Goal: Task Accomplishment & Management: Manage account settings

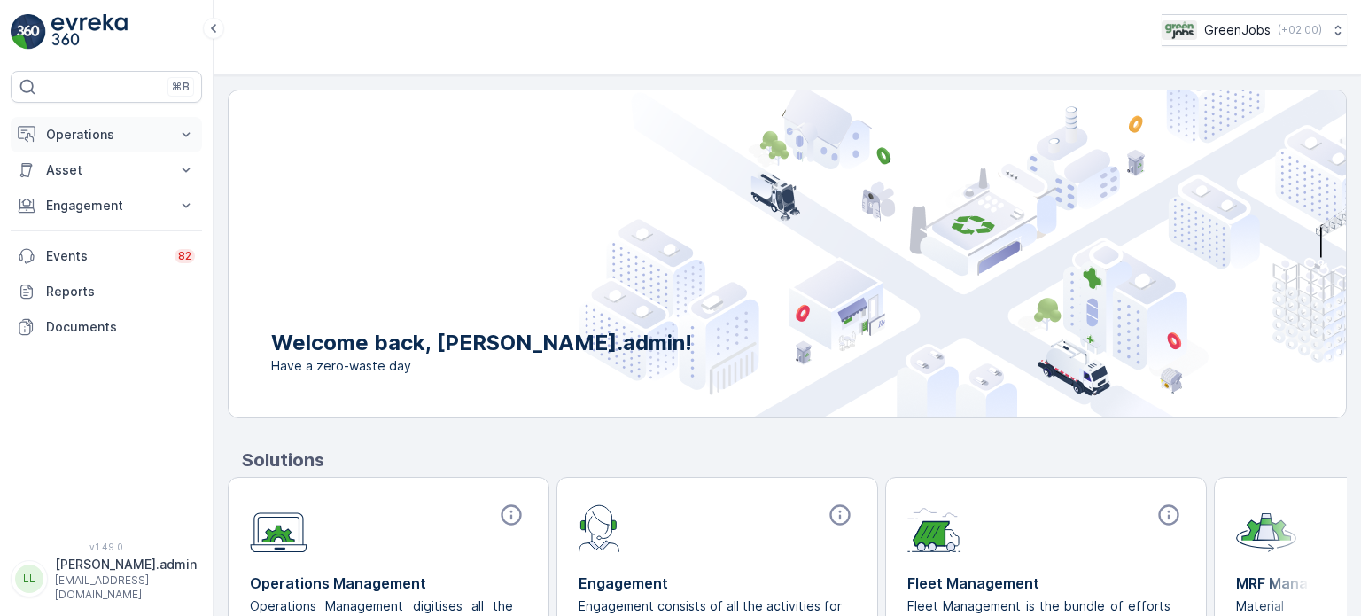
click at [78, 129] on p "Operations" at bounding box center [106, 135] width 121 height 18
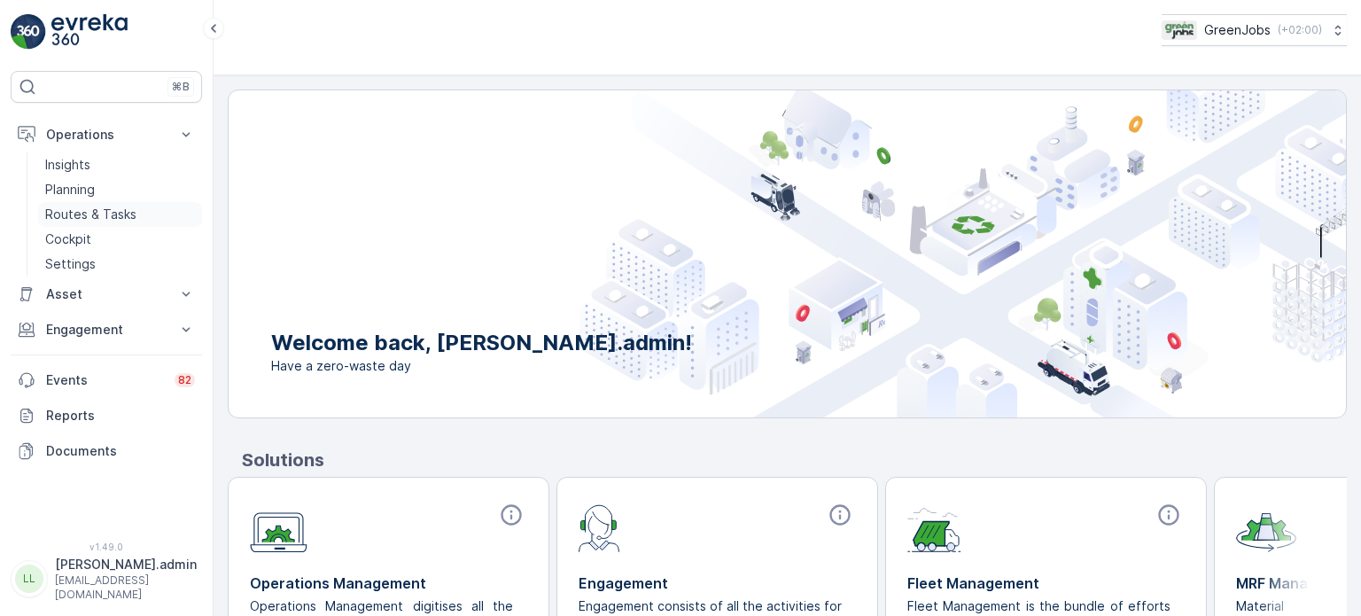
click at [99, 210] on p "Routes & Tasks" at bounding box center [90, 215] width 91 height 18
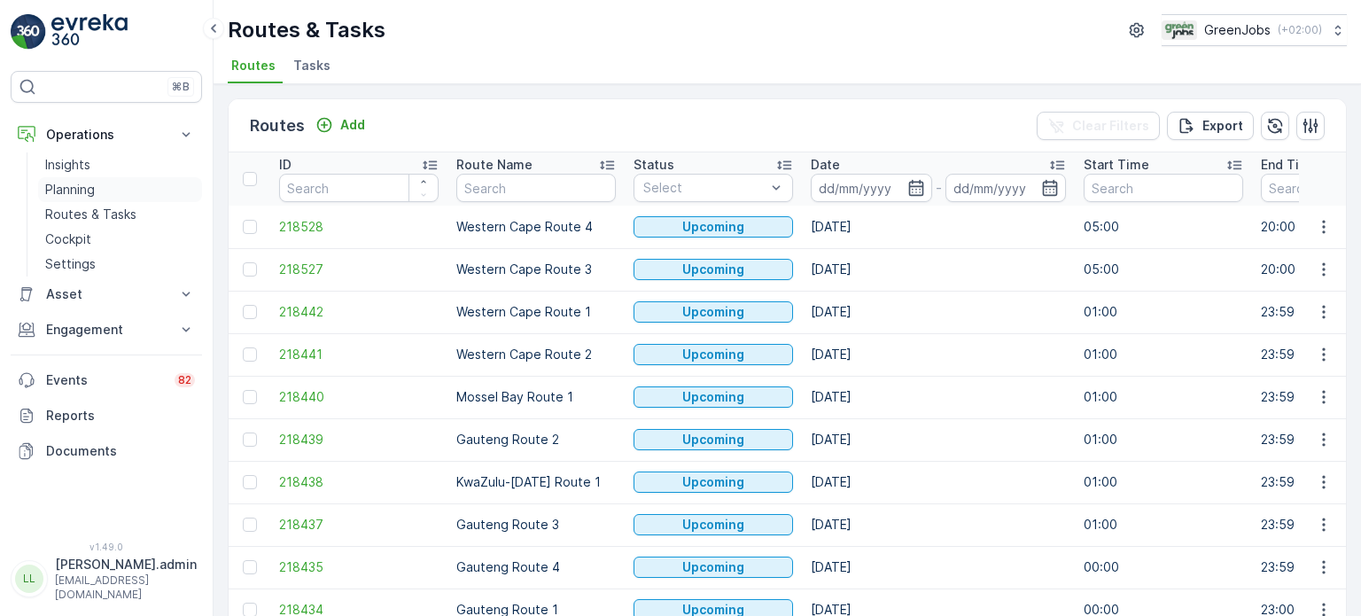
click at [58, 186] on p "Planning" at bounding box center [70, 190] width 50 height 18
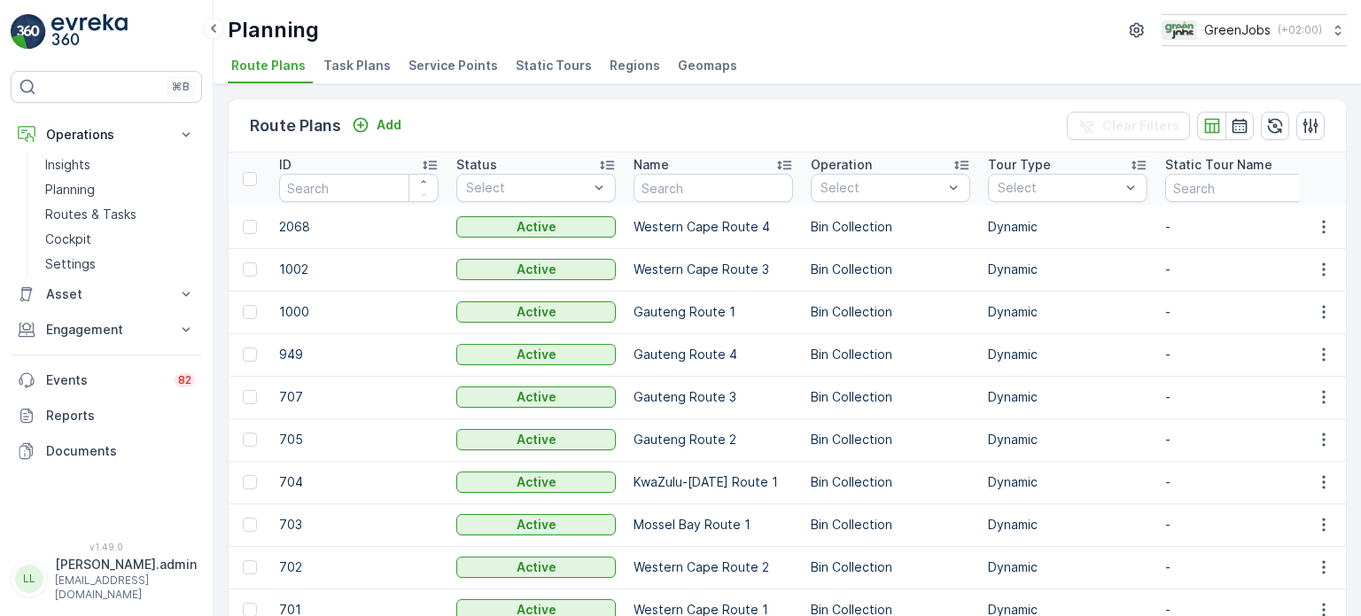
click at [439, 66] on span "Service Points" at bounding box center [454, 66] width 90 height 18
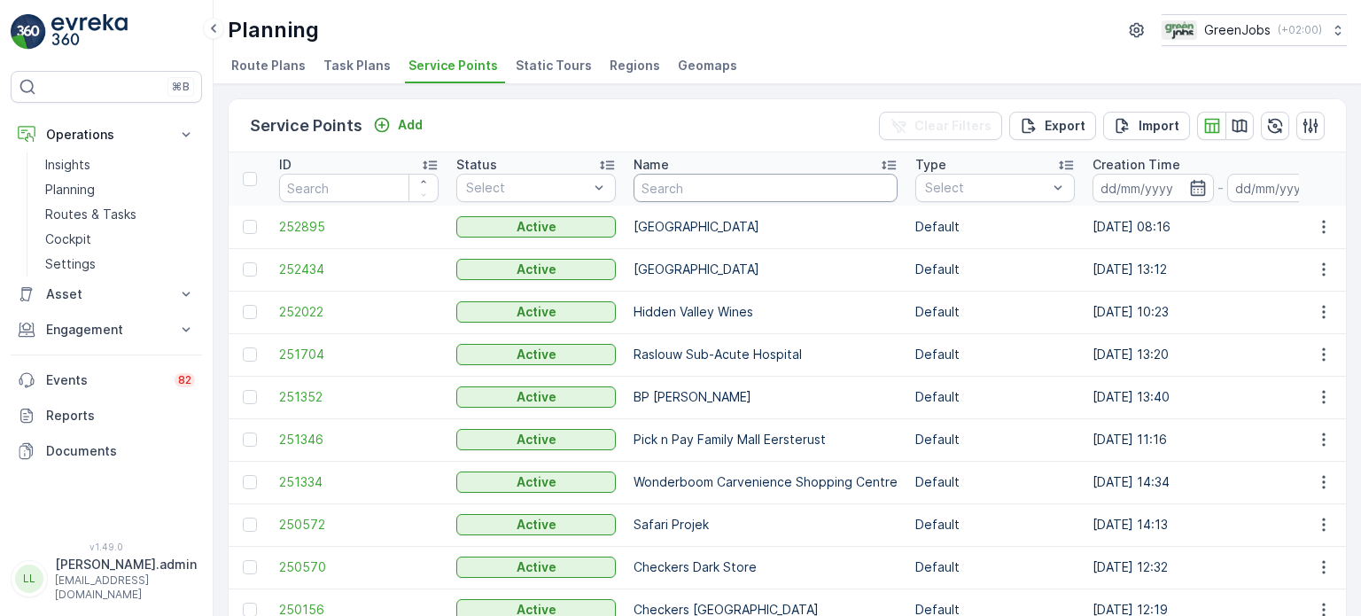
click at [773, 190] on input "text" at bounding box center [766, 188] width 264 height 28
type input "[PERSON_NAME]"
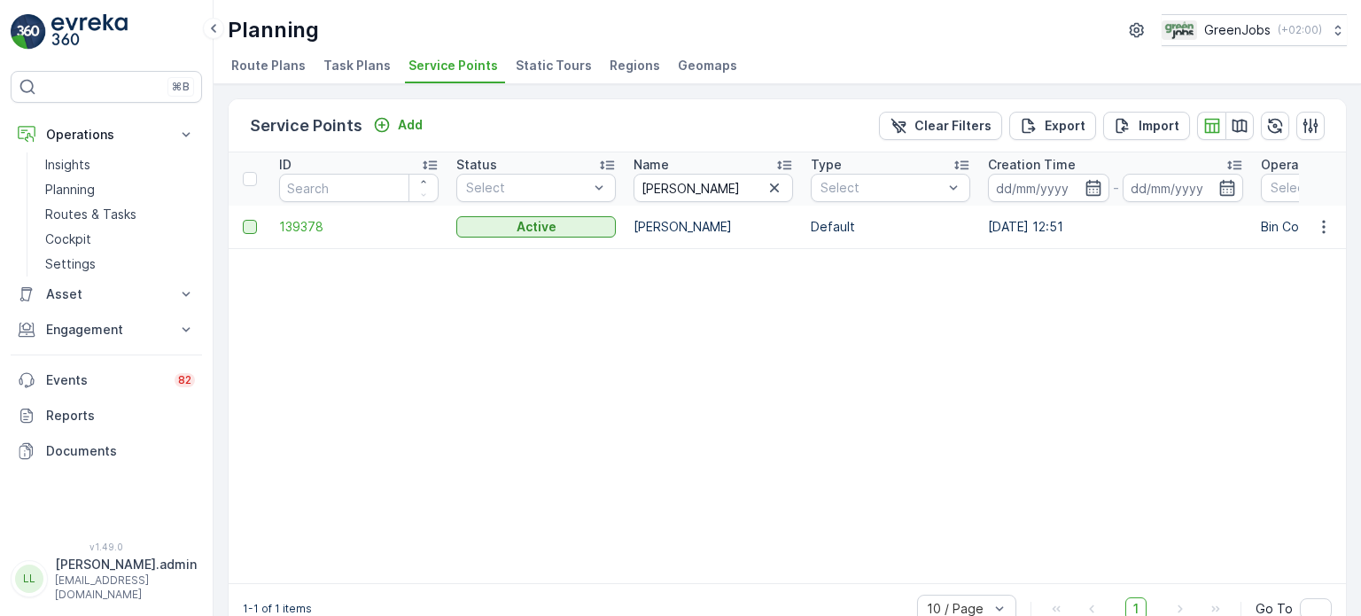
click at [253, 226] on div at bounding box center [250, 227] width 14 height 14
click at [243, 220] on input "checkbox" at bounding box center [243, 220] width 0 height 0
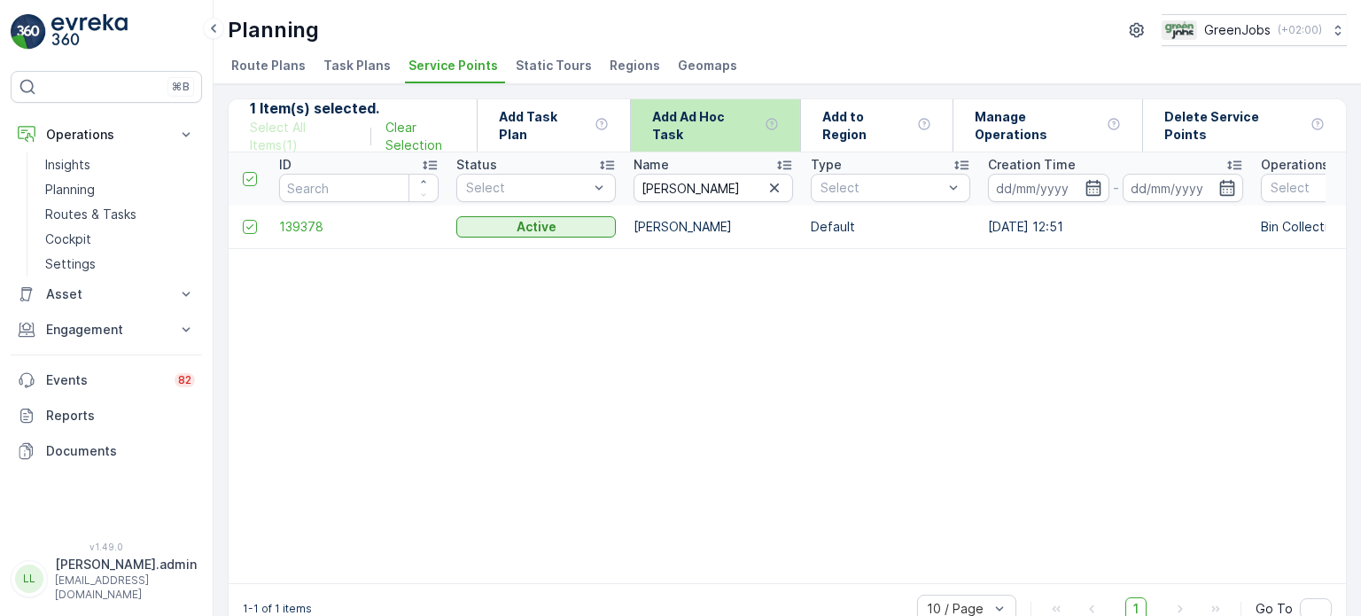
click at [729, 133] on p "Add Ad Hoc Task" at bounding box center [704, 125] width 105 height 35
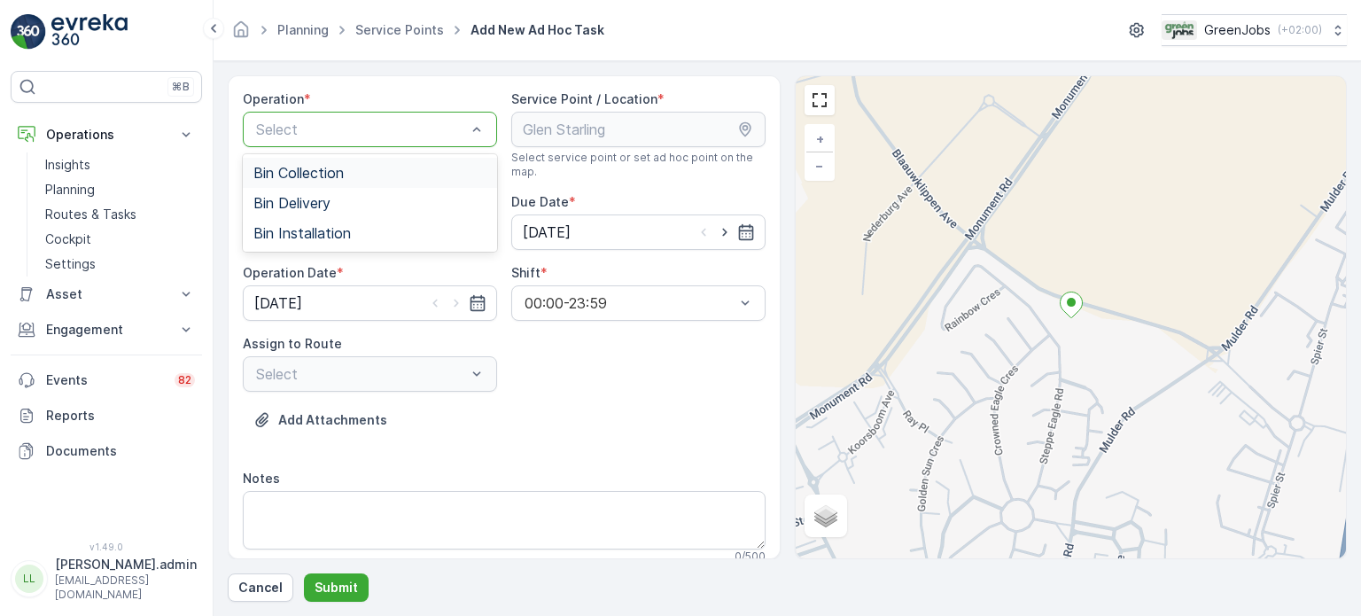
click at [316, 179] on span "Bin Collection" at bounding box center [298, 173] width 90 height 16
click at [411, 378] on div at bounding box center [361, 374] width 214 height 16
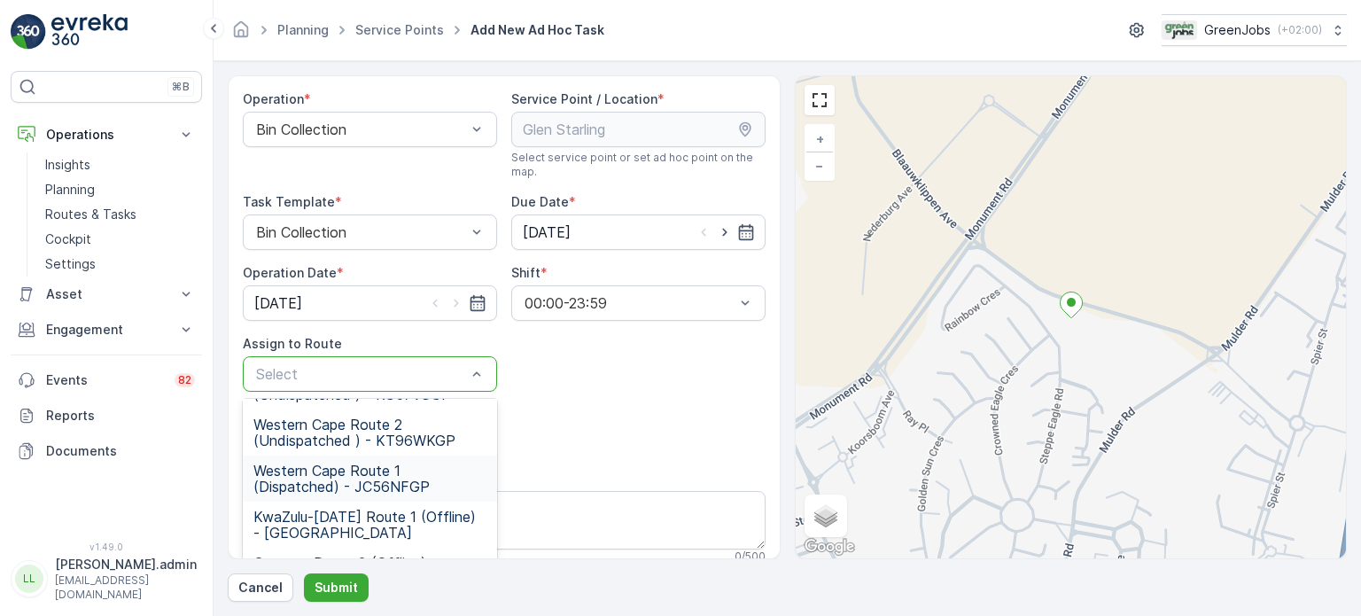
scroll to position [256, 0]
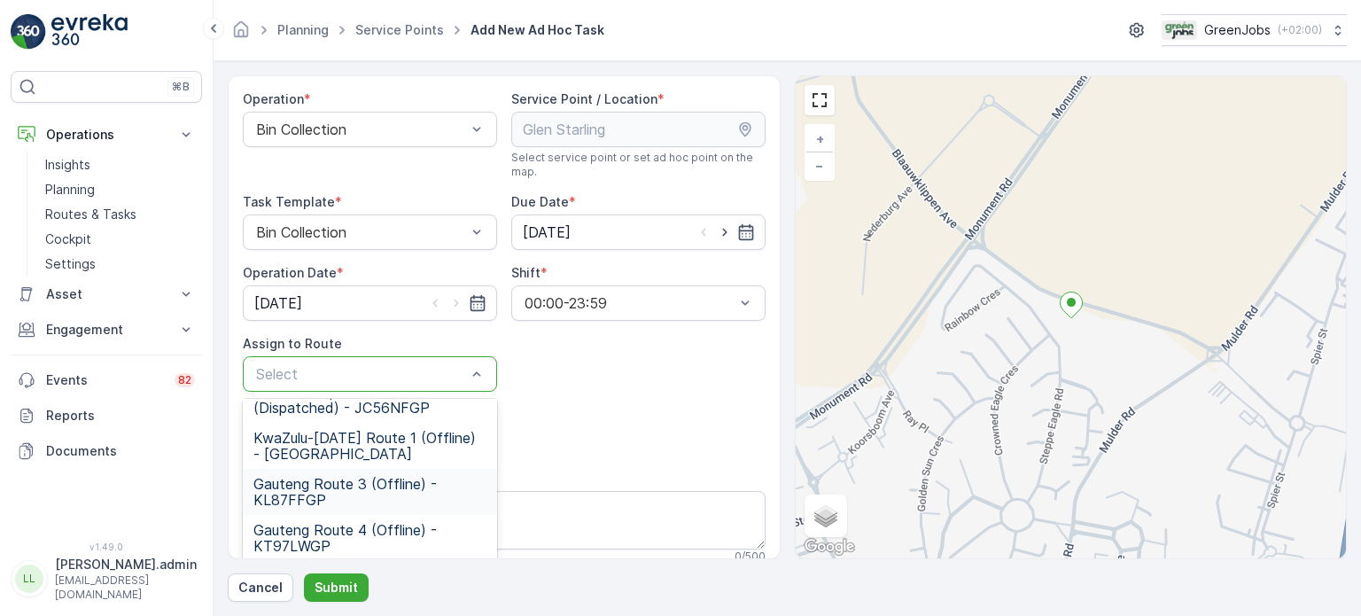
click at [303, 481] on span "Gauteng Route 3 (Offline) - KL87FFGP" at bounding box center [369, 492] width 233 height 32
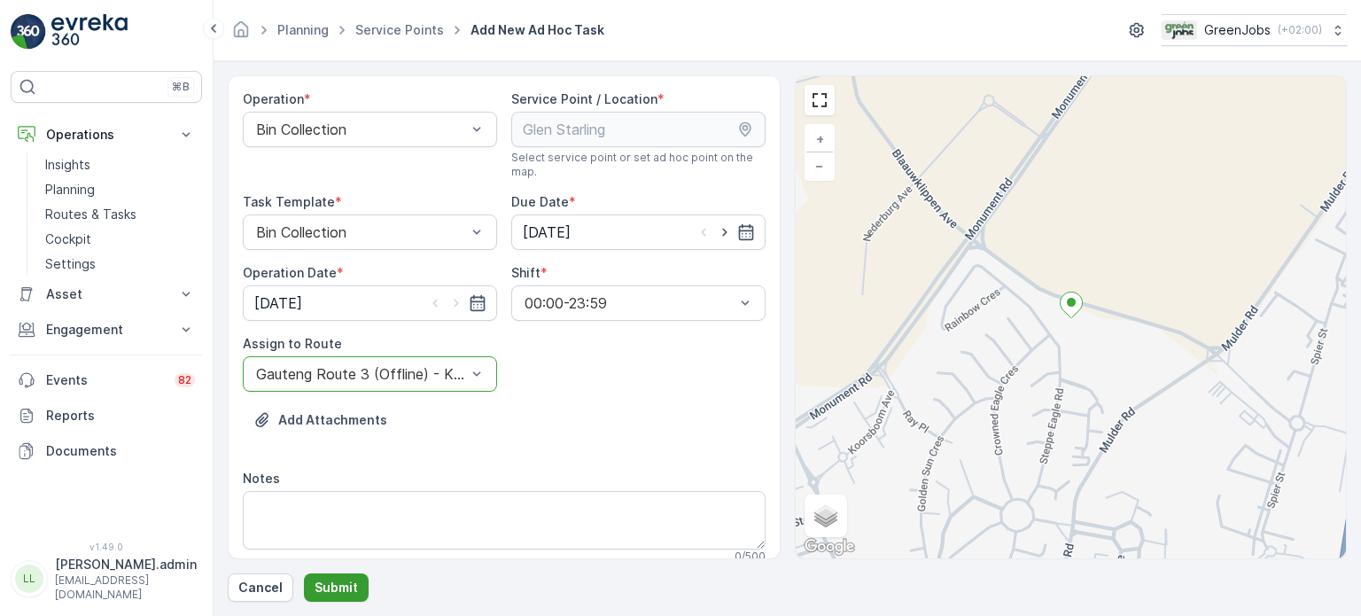
click at [331, 579] on p "Submit" at bounding box center [336, 588] width 43 height 18
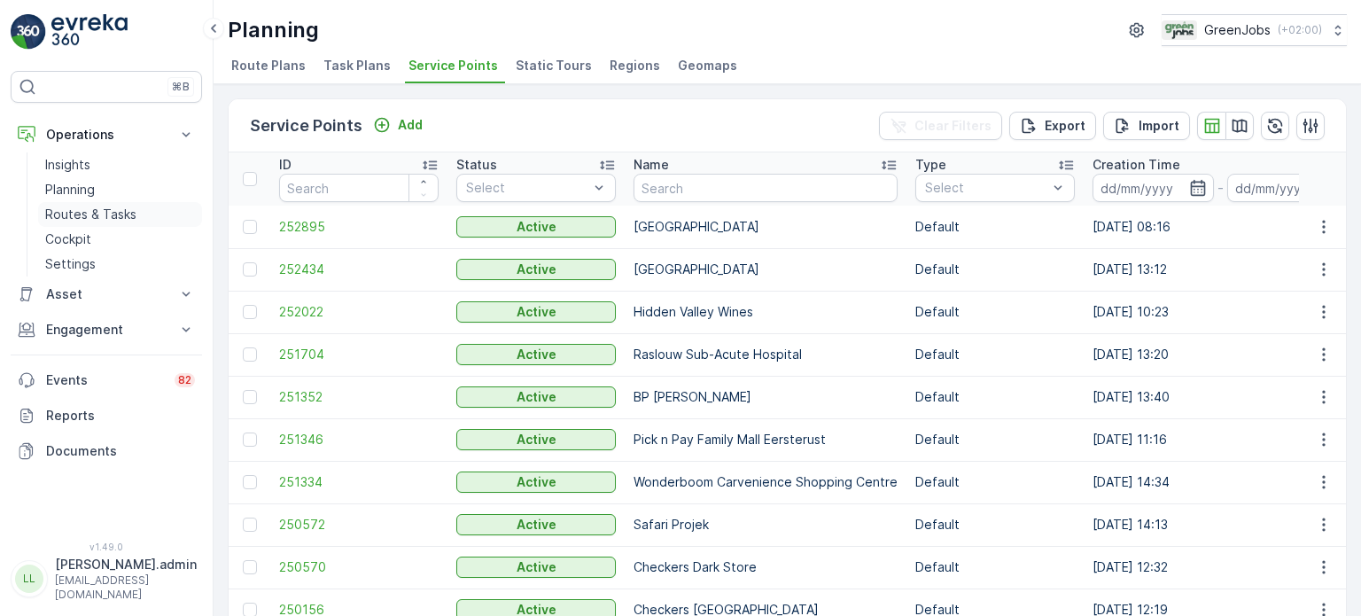
drag, startPoint x: 91, startPoint y: 208, endPoint x: 105, endPoint y: 207, distance: 14.3
click at [91, 208] on p "Routes & Tasks" at bounding box center [90, 215] width 91 height 18
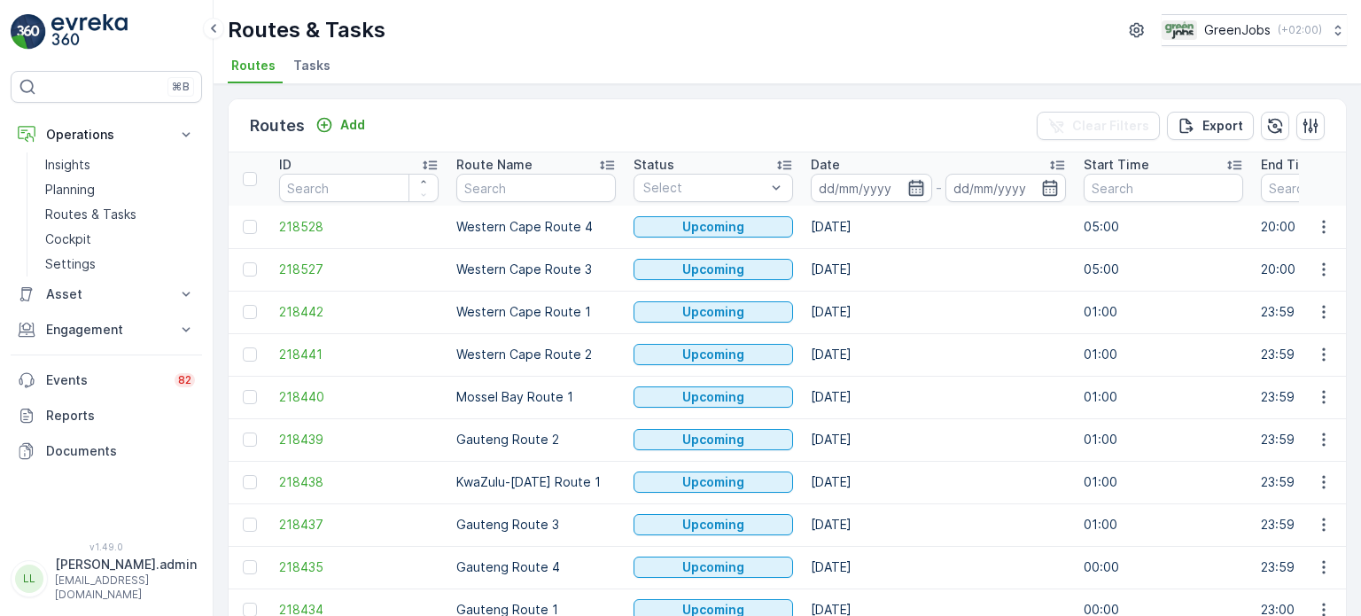
click at [915, 183] on icon "button" at bounding box center [917, 188] width 18 height 18
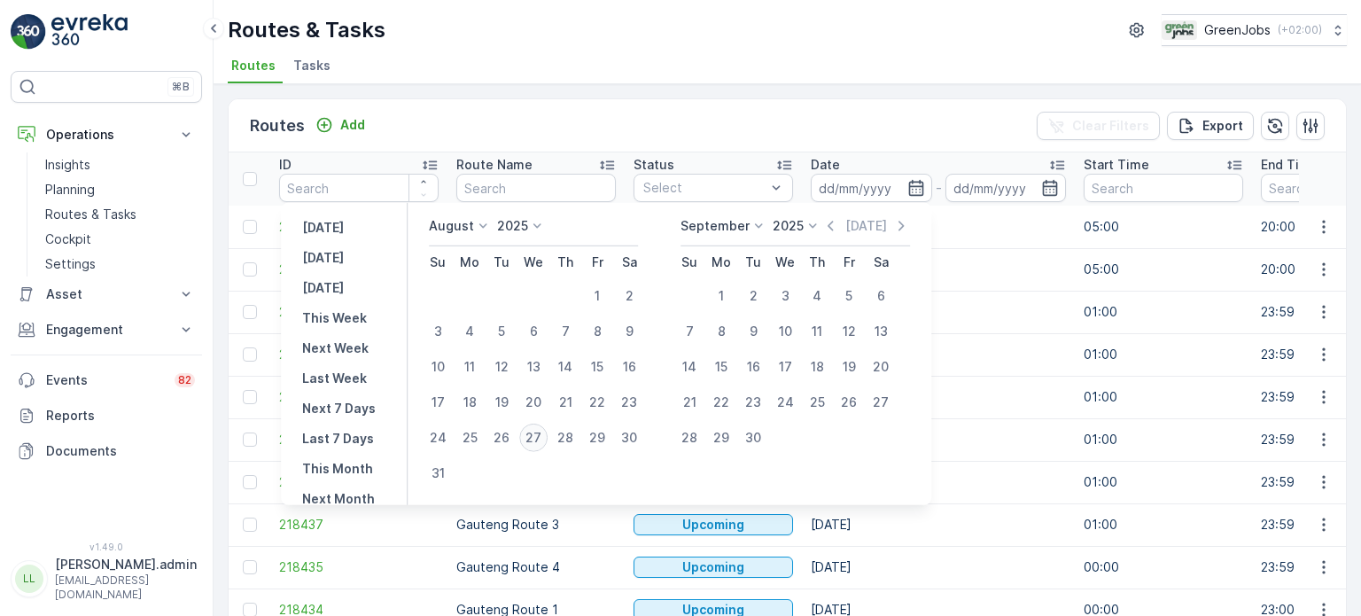
click at [546, 439] on div "27" at bounding box center [533, 438] width 28 height 28
type input "[DATE]"
click at [546, 437] on div "27" at bounding box center [533, 438] width 28 height 28
type input "[DATE]"
drag, startPoint x: 546, startPoint y: 437, endPoint x: 593, endPoint y: 404, distance: 57.3
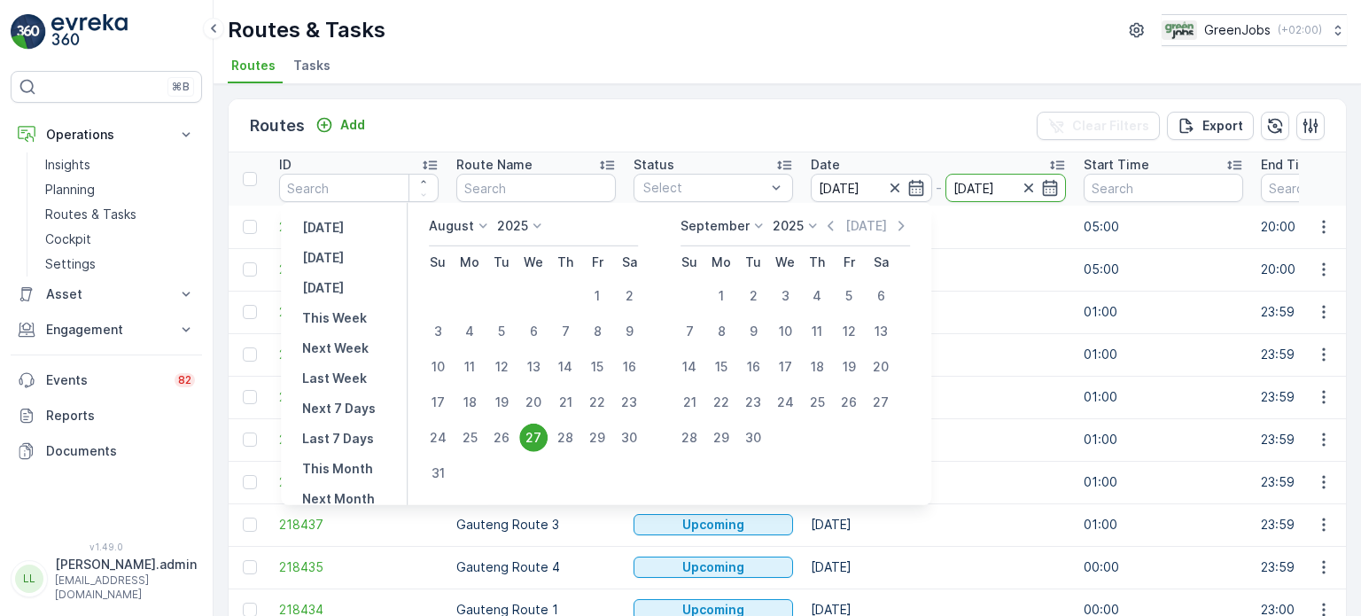
click at [547, 437] on div "27" at bounding box center [533, 438] width 28 height 28
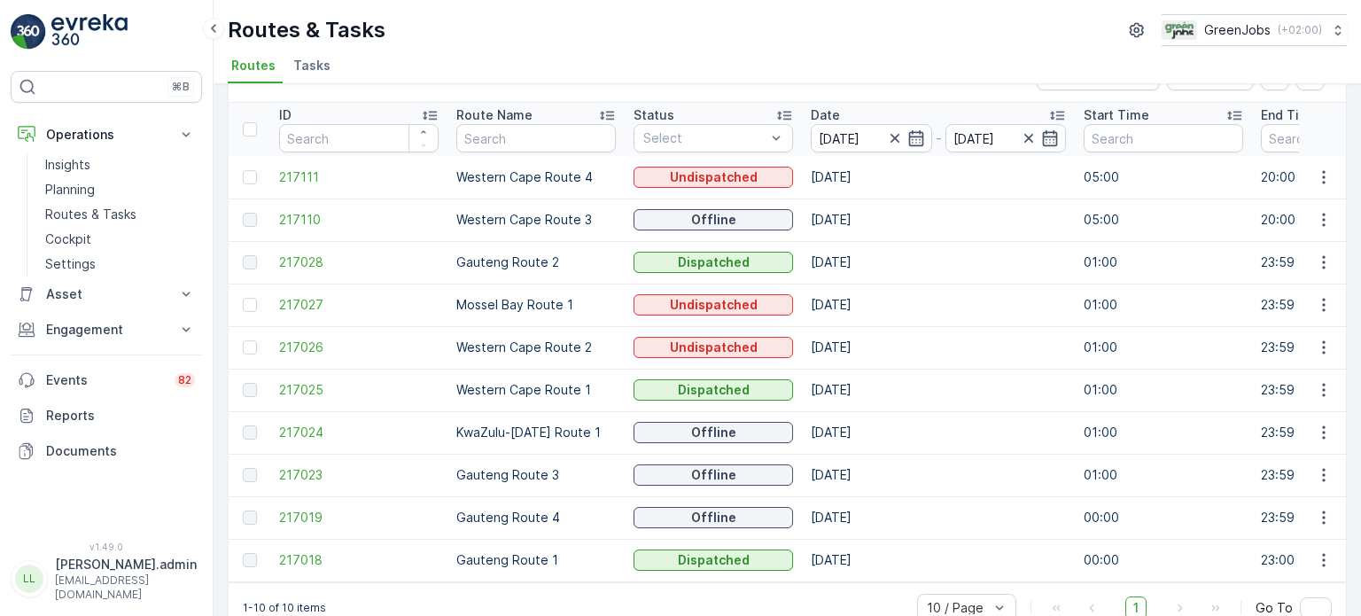
scroll to position [88, 0]
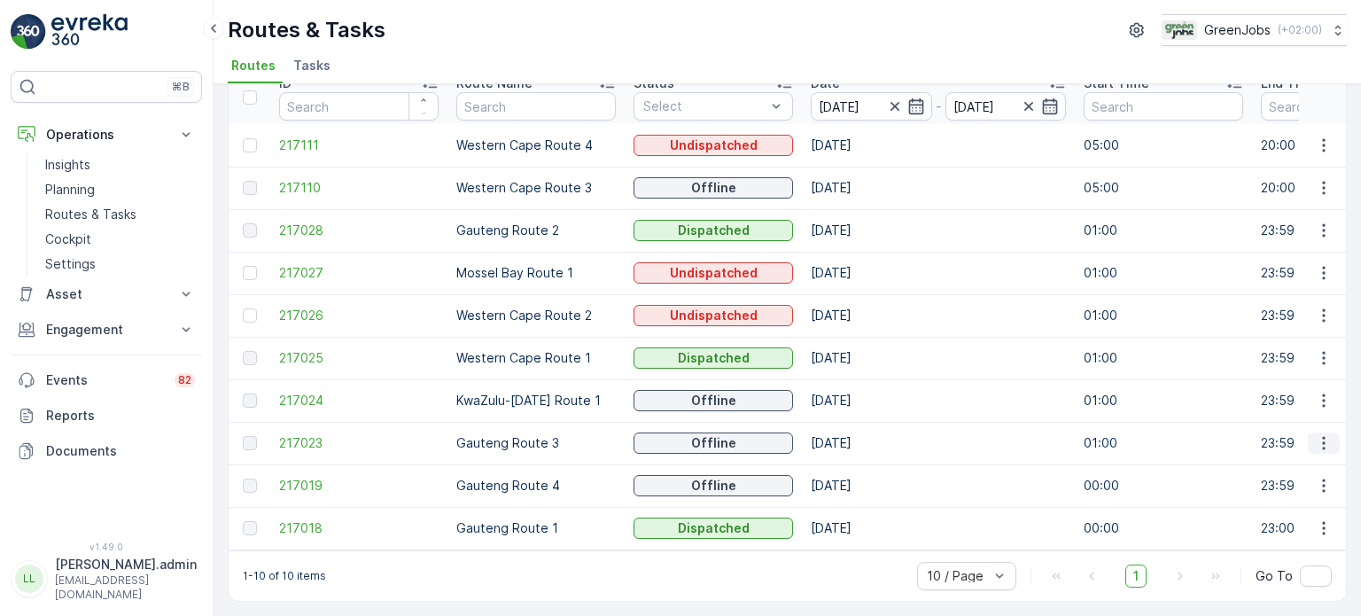
click at [1317, 443] on icon "button" at bounding box center [1324, 443] width 18 height 18
click at [1235, 464] on span "See More Details" at bounding box center [1282, 462] width 103 height 18
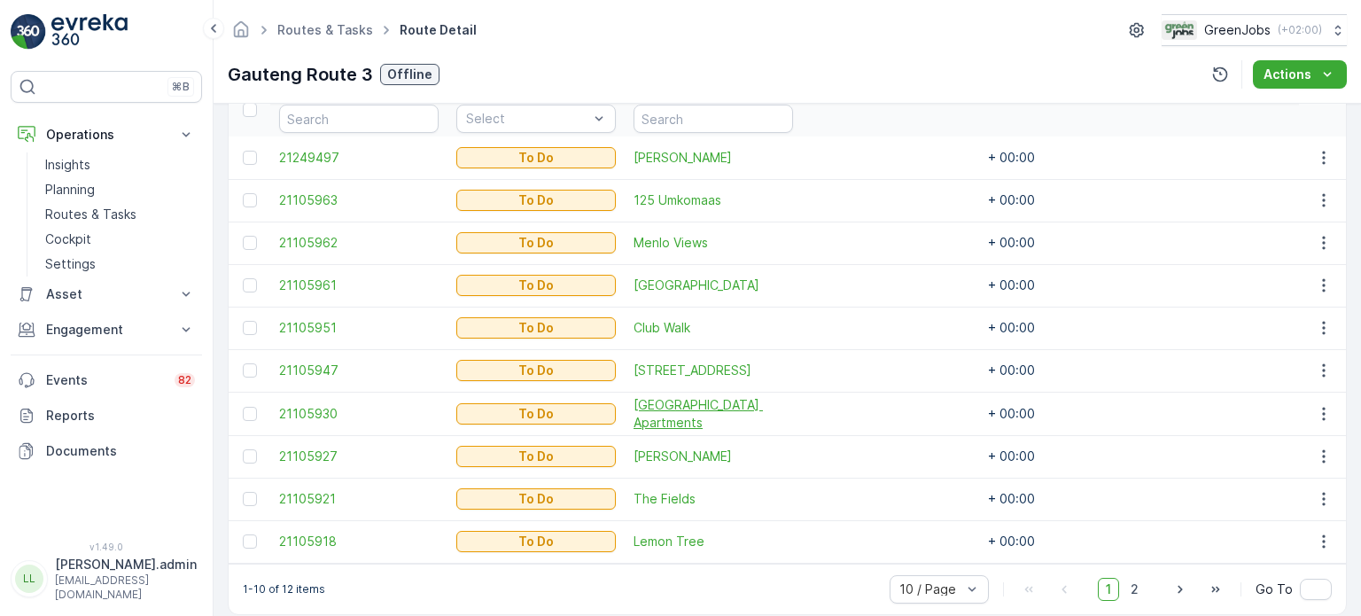
scroll to position [532, 0]
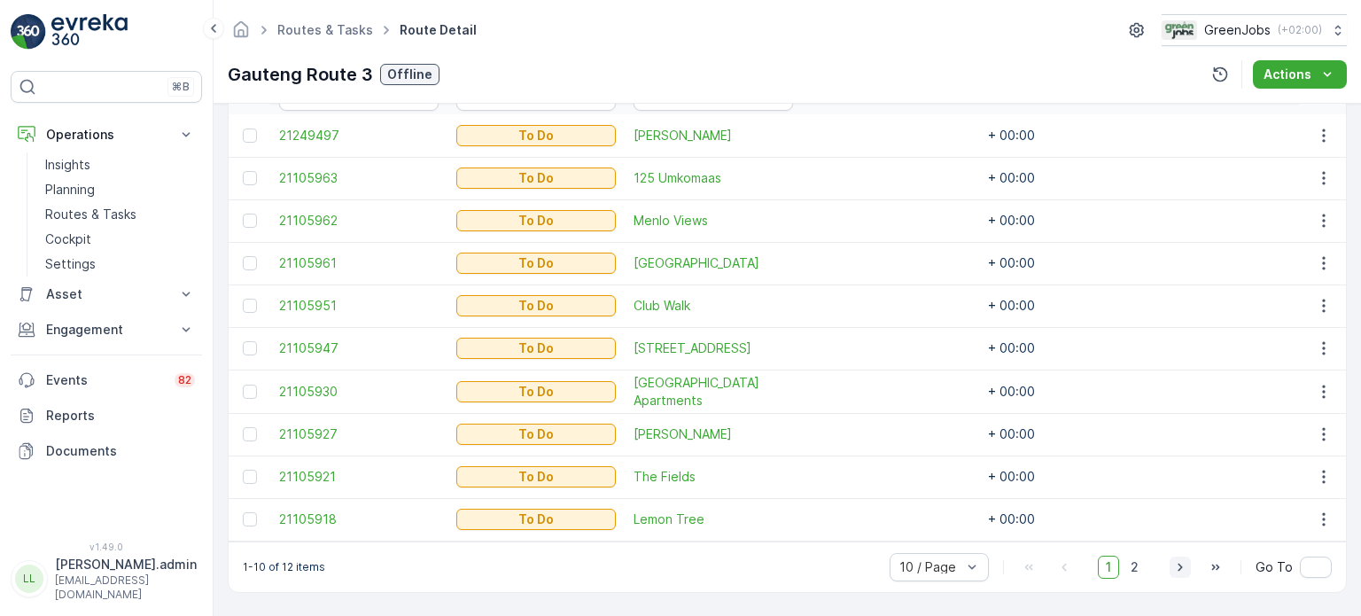
click at [1174, 570] on icon "button" at bounding box center [1181, 567] width 18 height 18
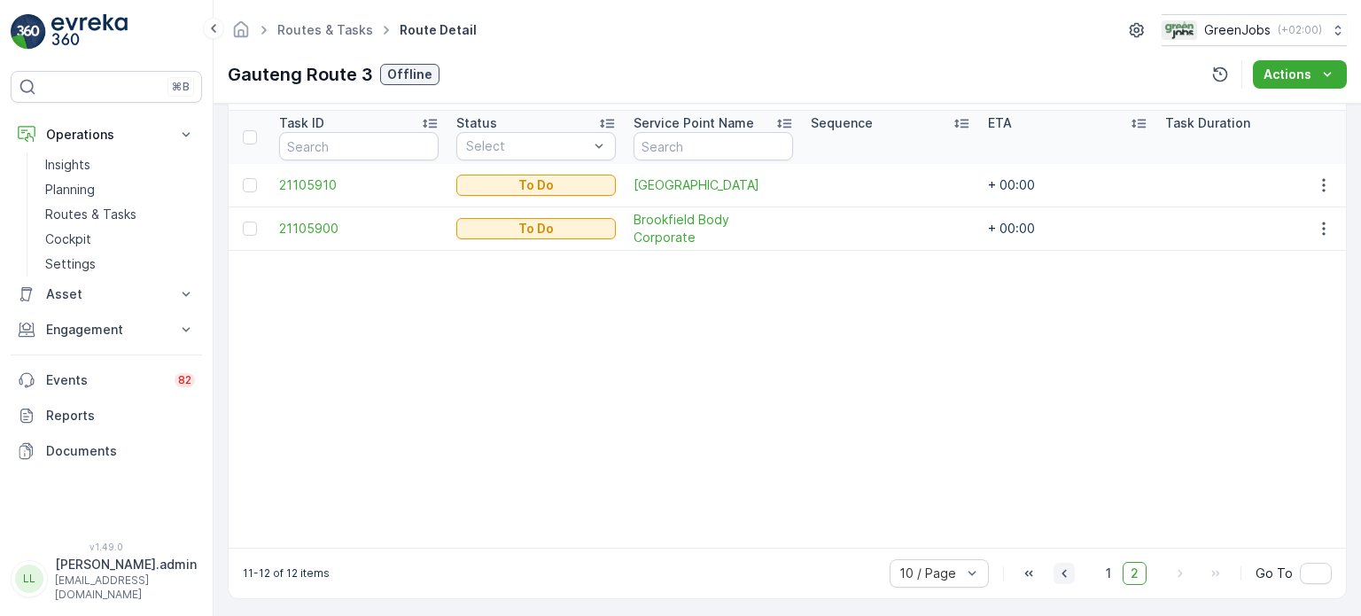
click at [1065, 579] on icon "button" at bounding box center [1065, 574] width 18 height 18
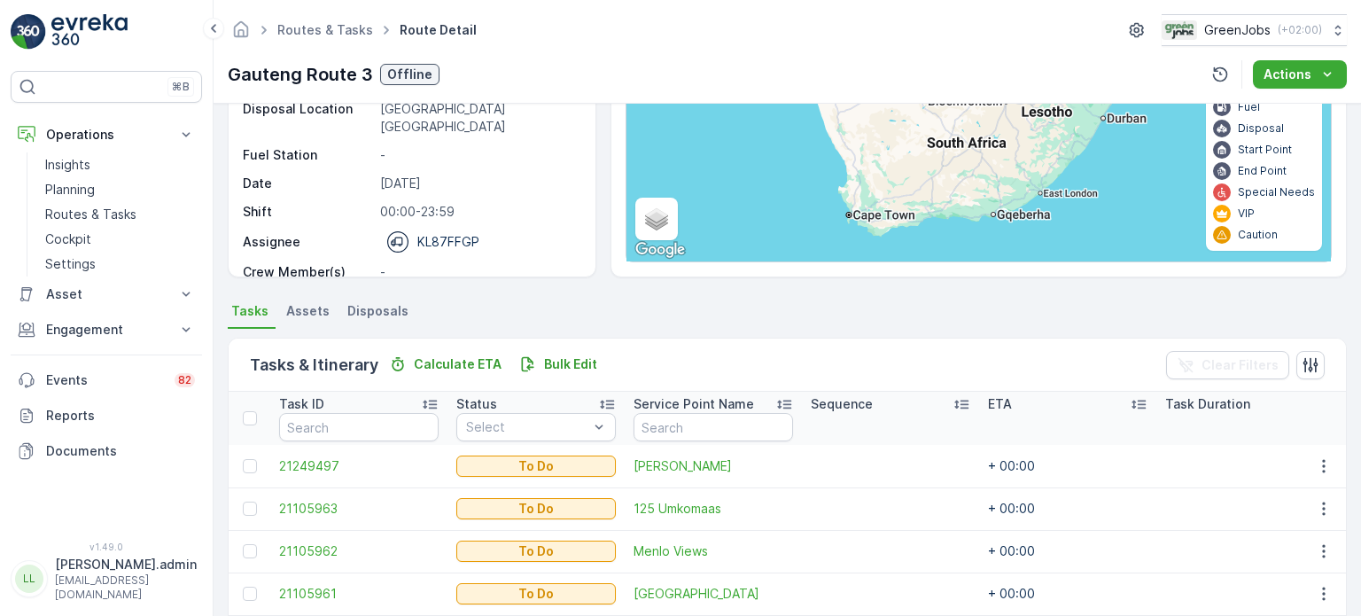
scroll to position [299, 0]
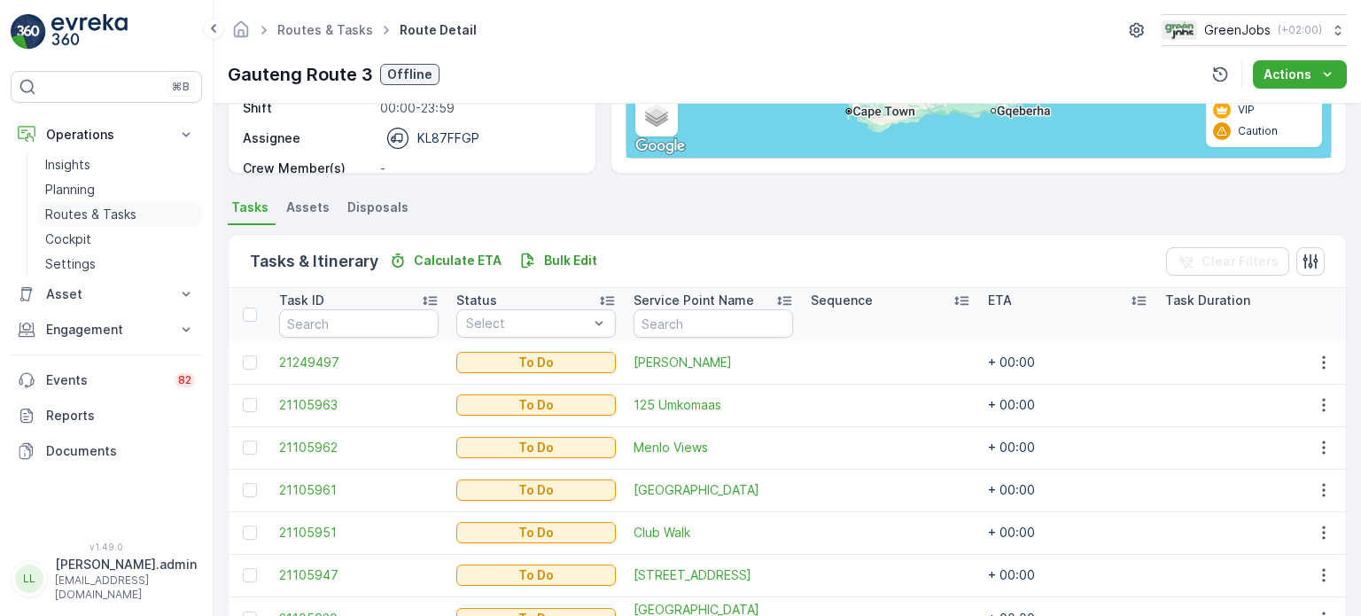
click at [74, 211] on p "Routes & Tasks" at bounding box center [90, 215] width 91 height 18
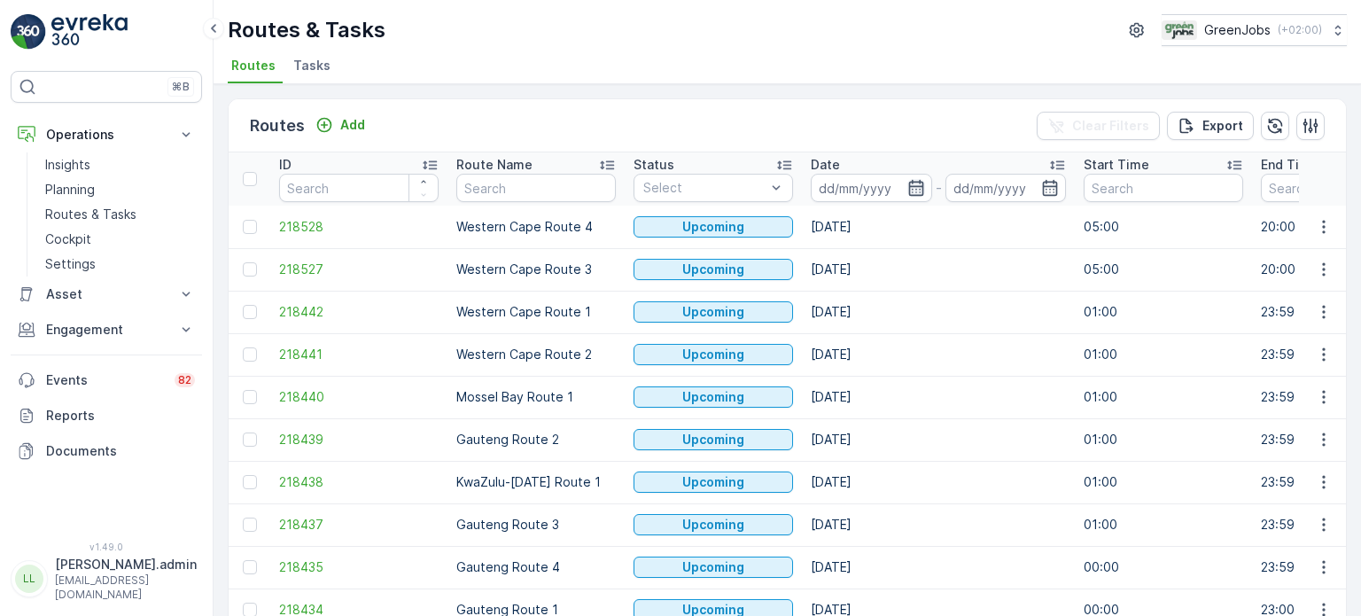
click at [916, 187] on icon "button" at bounding box center [917, 188] width 18 height 18
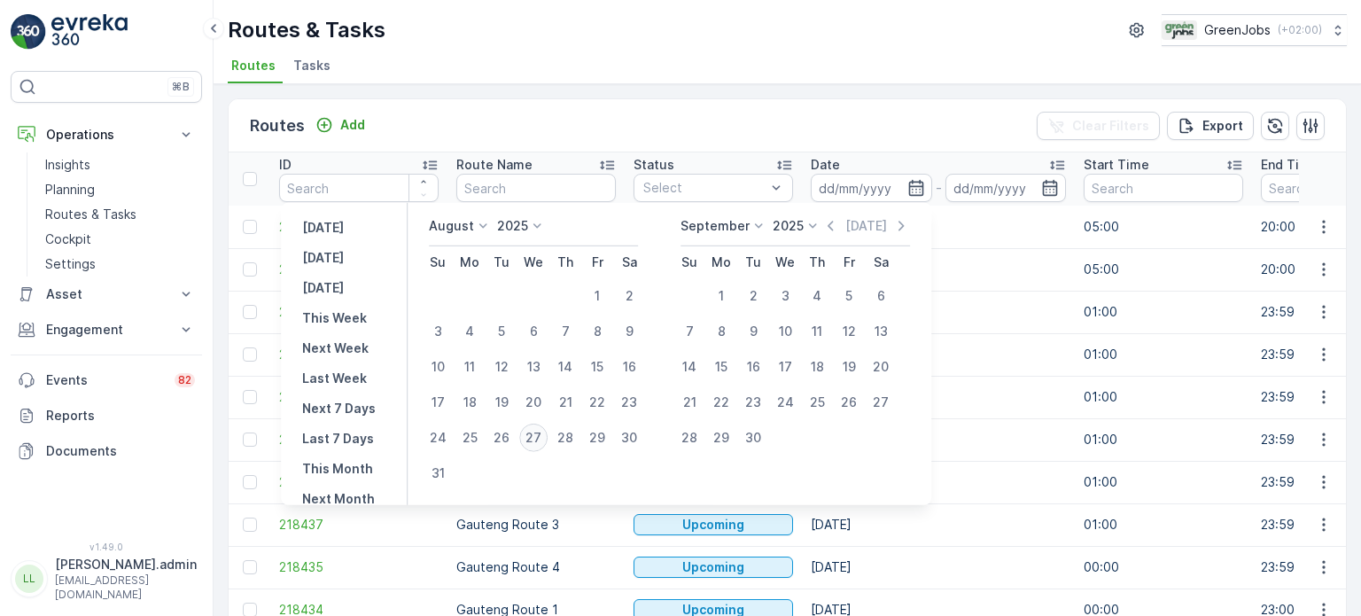
click at [542, 429] on div "27" at bounding box center [533, 438] width 28 height 28
type input "[DATE]"
click at [542, 429] on div "27" at bounding box center [533, 438] width 28 height 28
type input "[DATE]"
click at [542, 429] on div "27" at bounding box center [533, 438] width 28 height 28
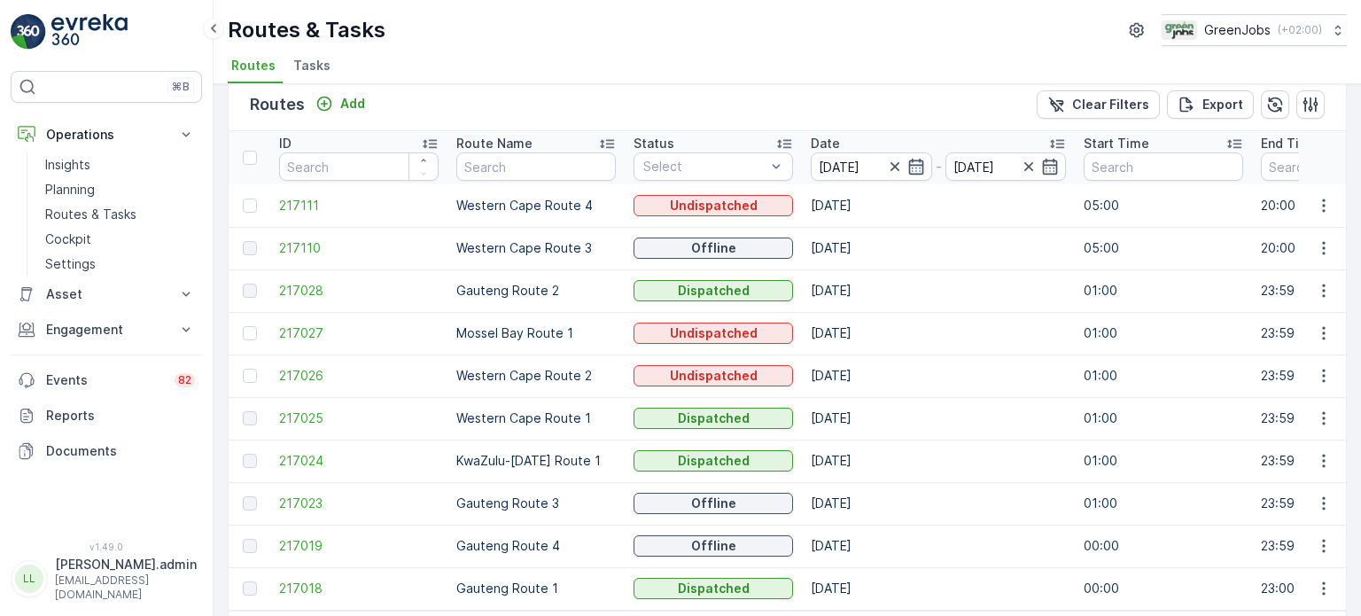
scroll to position [88, 0]
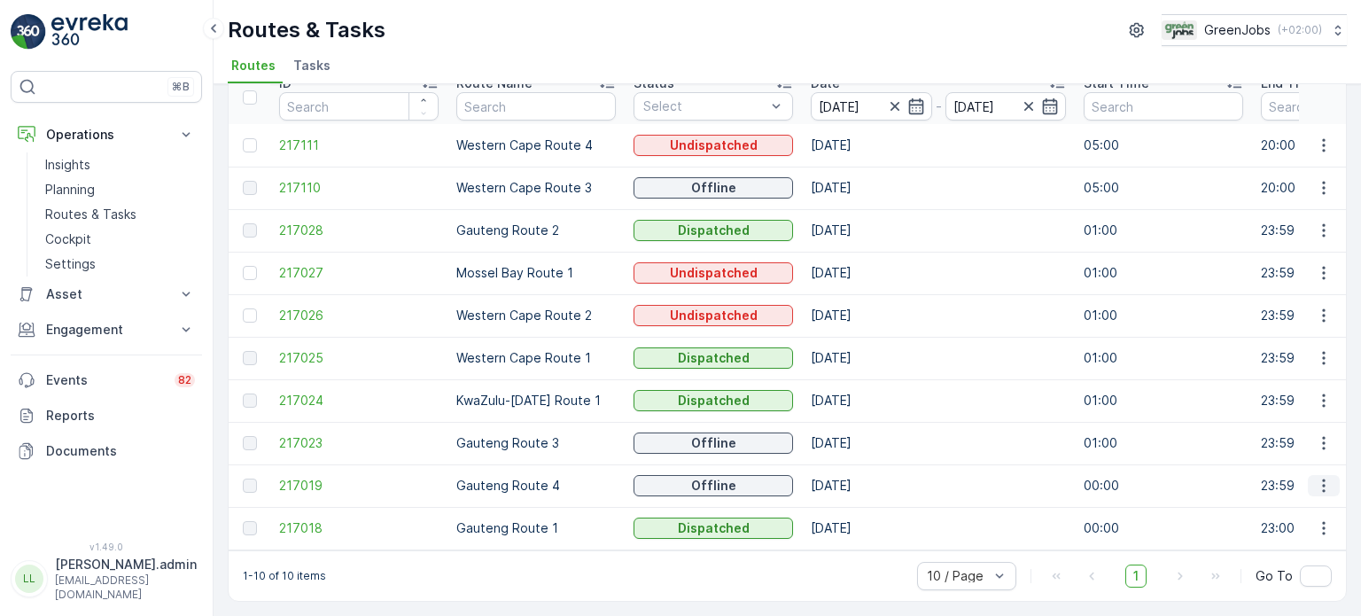
click at [1322, 479] on icon "button" at bounding box center [1324, 486] width 18 height 18
click at [1276, 503] on span "See More Details" at bounding box center [1282, 504] width 103 height 18
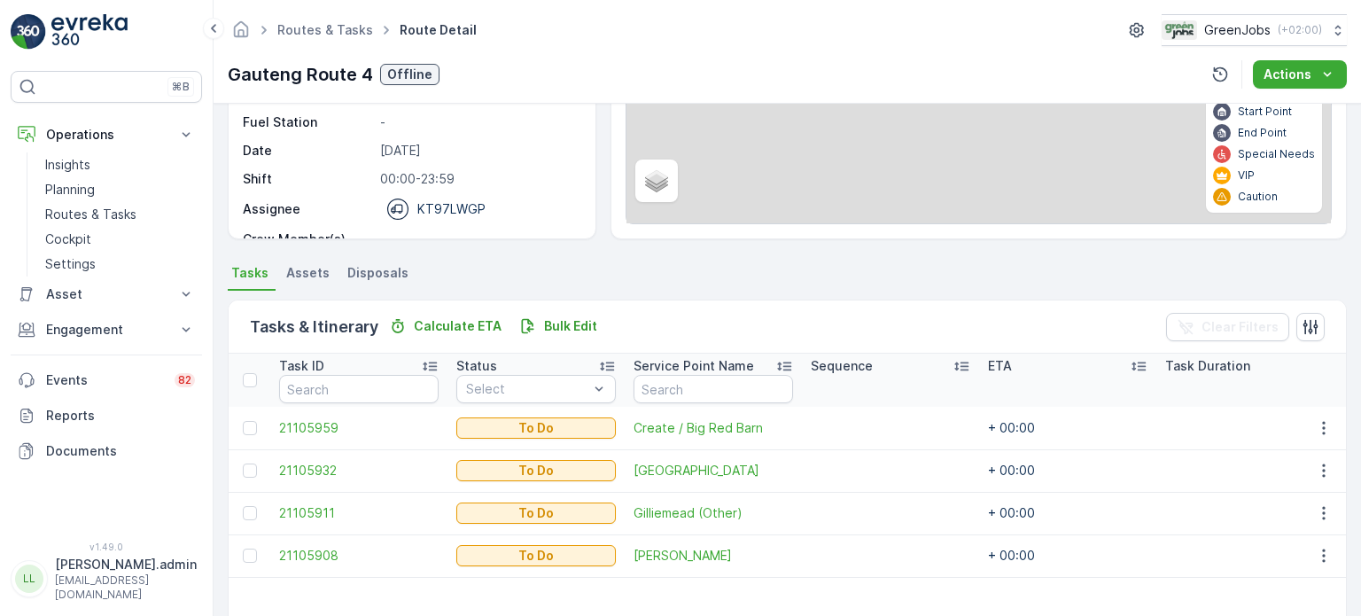
scroll to position [266, 0]
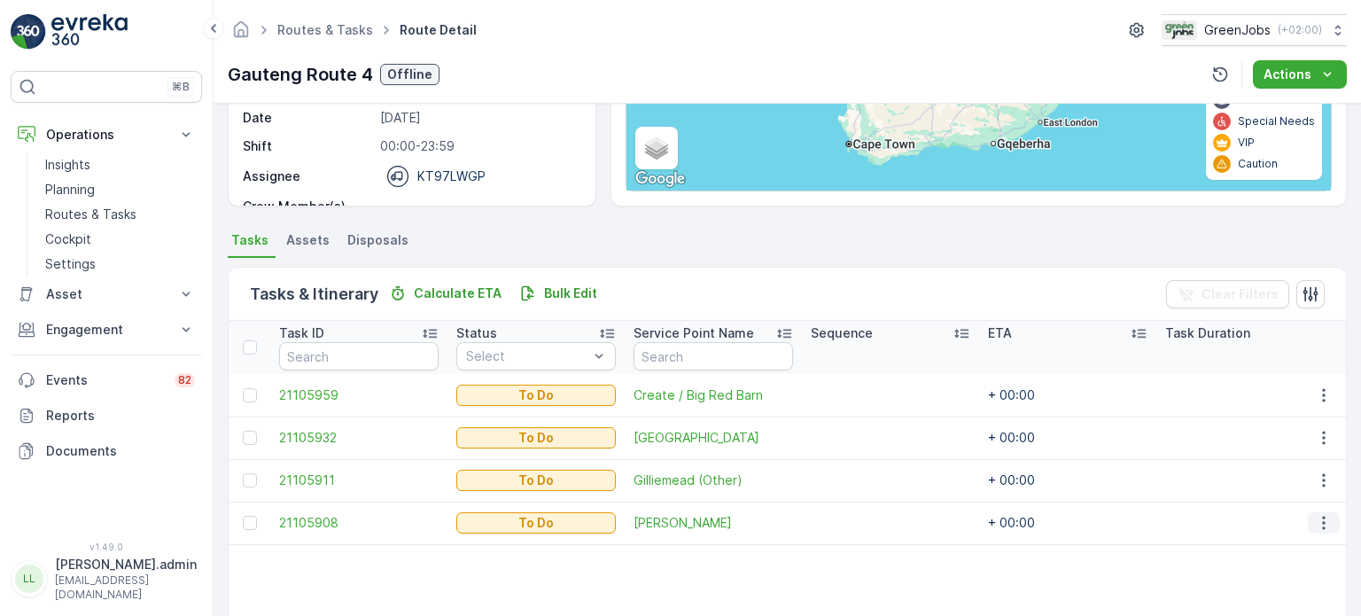
click at [1317, 523] on icon "button" at bounding box center [1324, 523] width 18 height 18
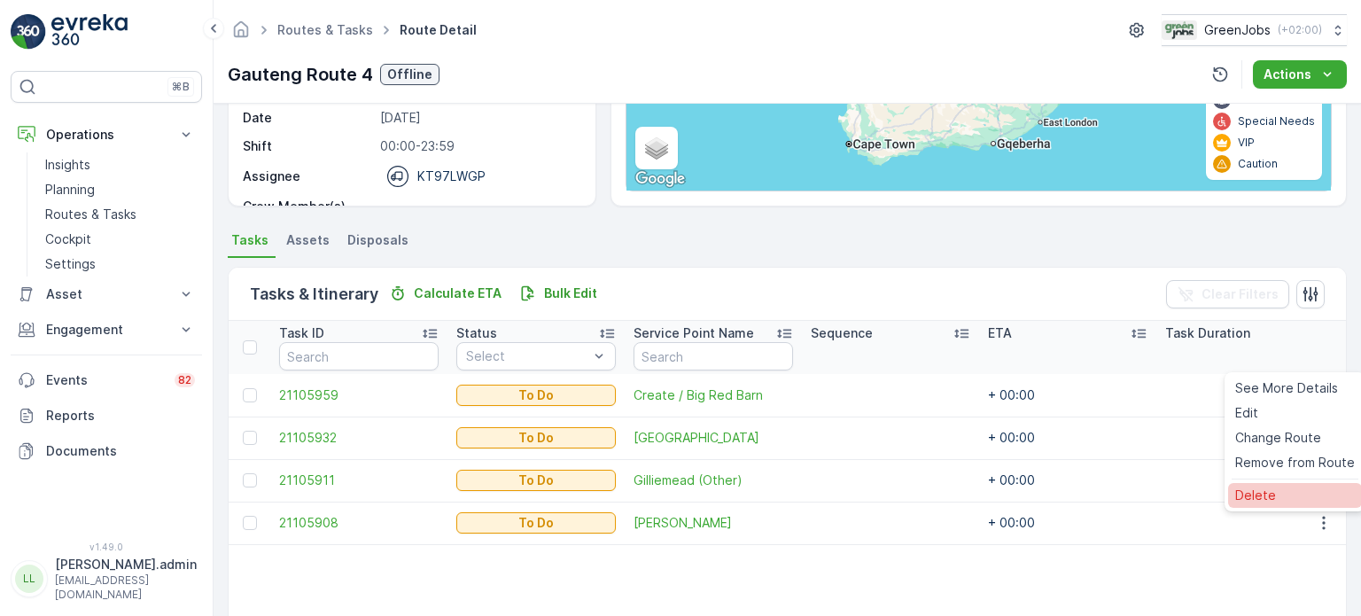
click at [1272, 498] on span "Delete" at bounding box center [1256, 496] width 41 height 18
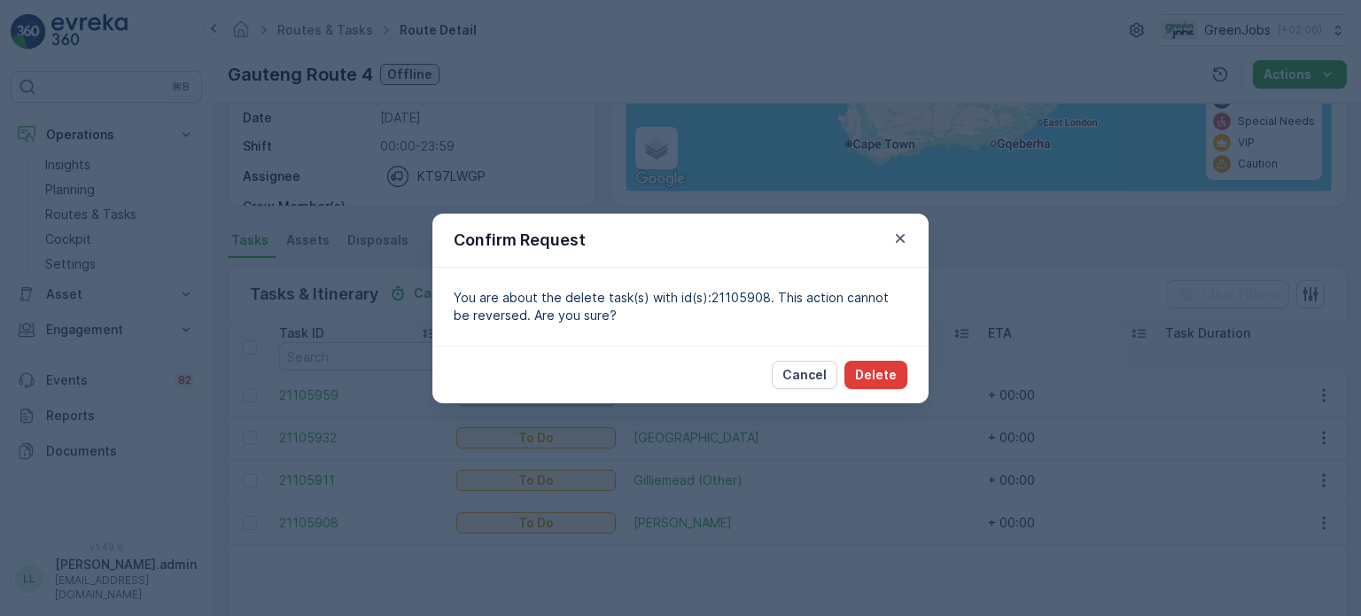
click at [880, 375] on p "Delete" at bounding box center [876, 375] width 42 height 18
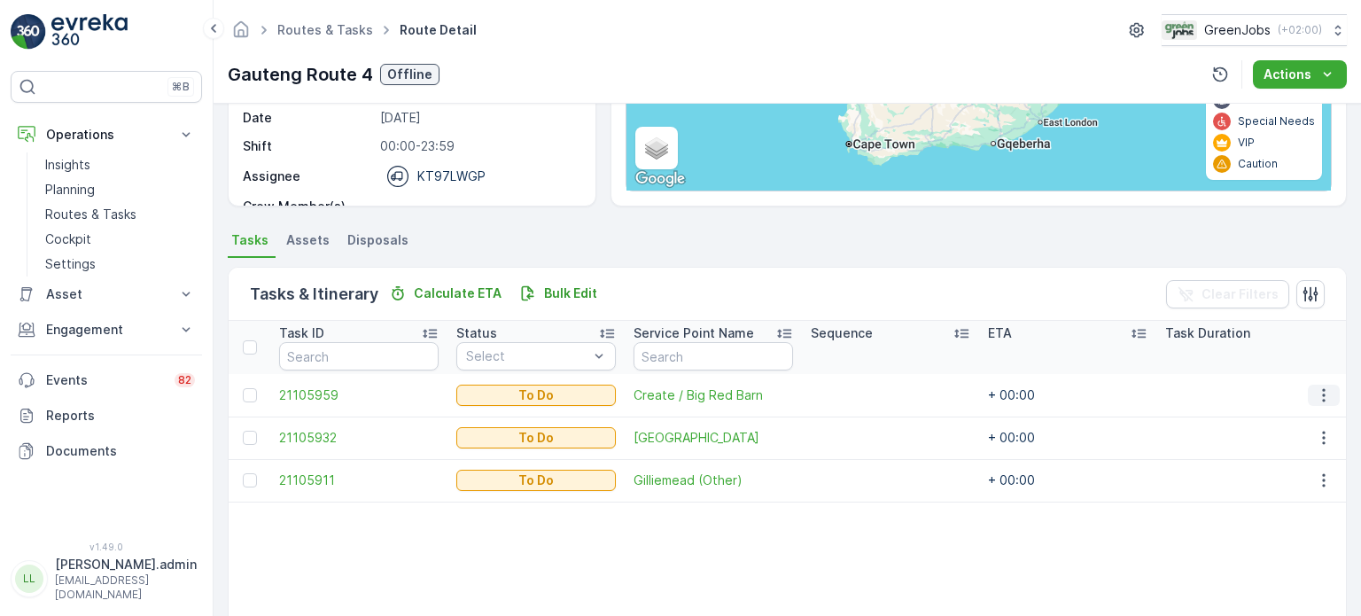
click at [1319, 391] on icon "button" at bounding box center [1324, 395] width 18 height 18
click at [1269, 469] on span "Change Route" at bounding box center [1279, 470] width 86 height 18
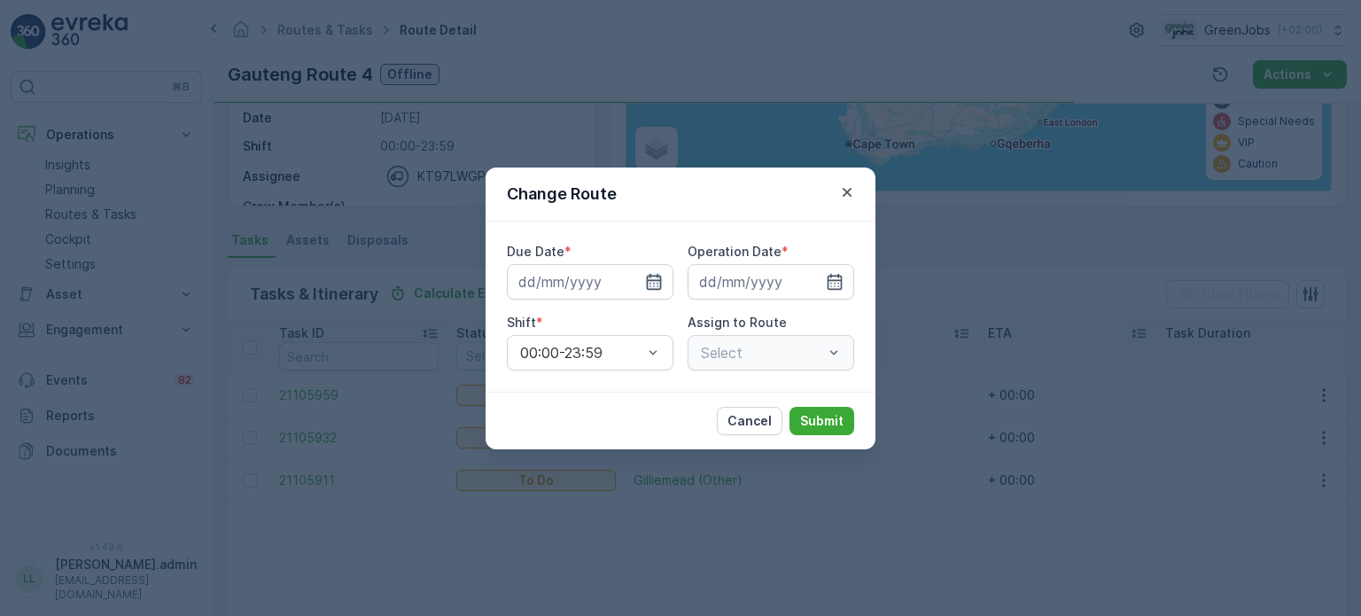
type input "[DATE]"
click at [656, 281] on icon "button" at bounding box center [654, 282] width 18 height 18
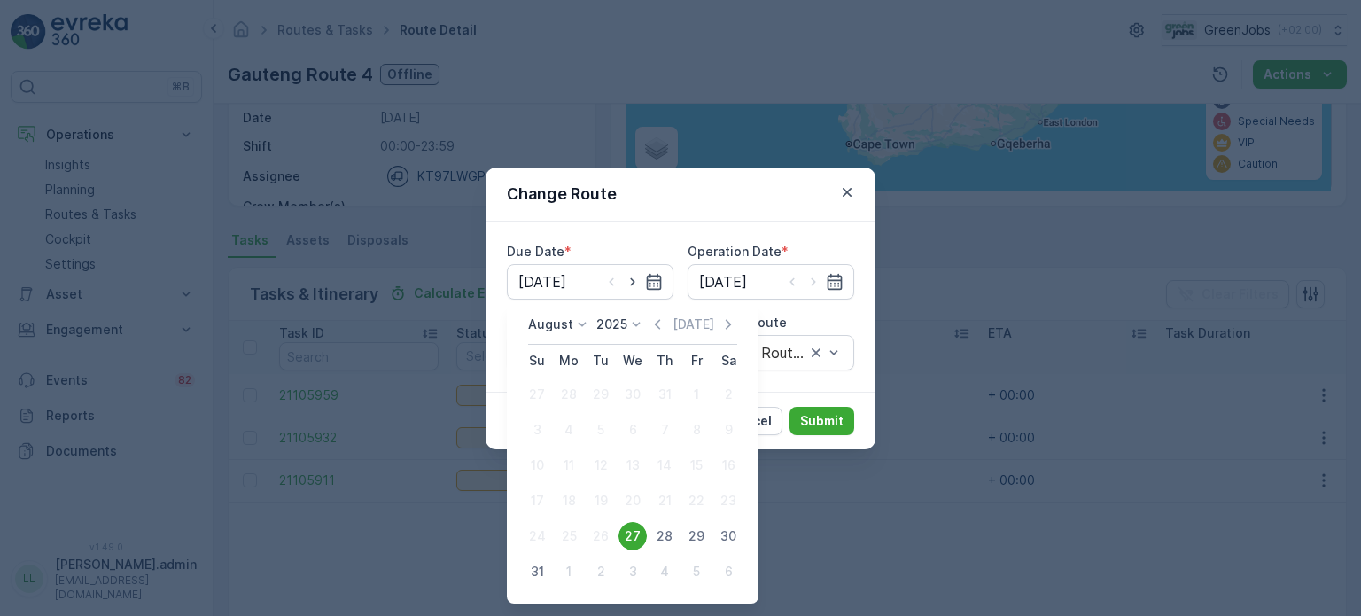
drag, startPoint x: 664, startPoint y: 527, endPoint x: 674, endPoint y: 524, distance: 10.4
click at [667, 528] on div "28" at bounding box center [665, 536] width 28 height 28
type input "[DATE]"
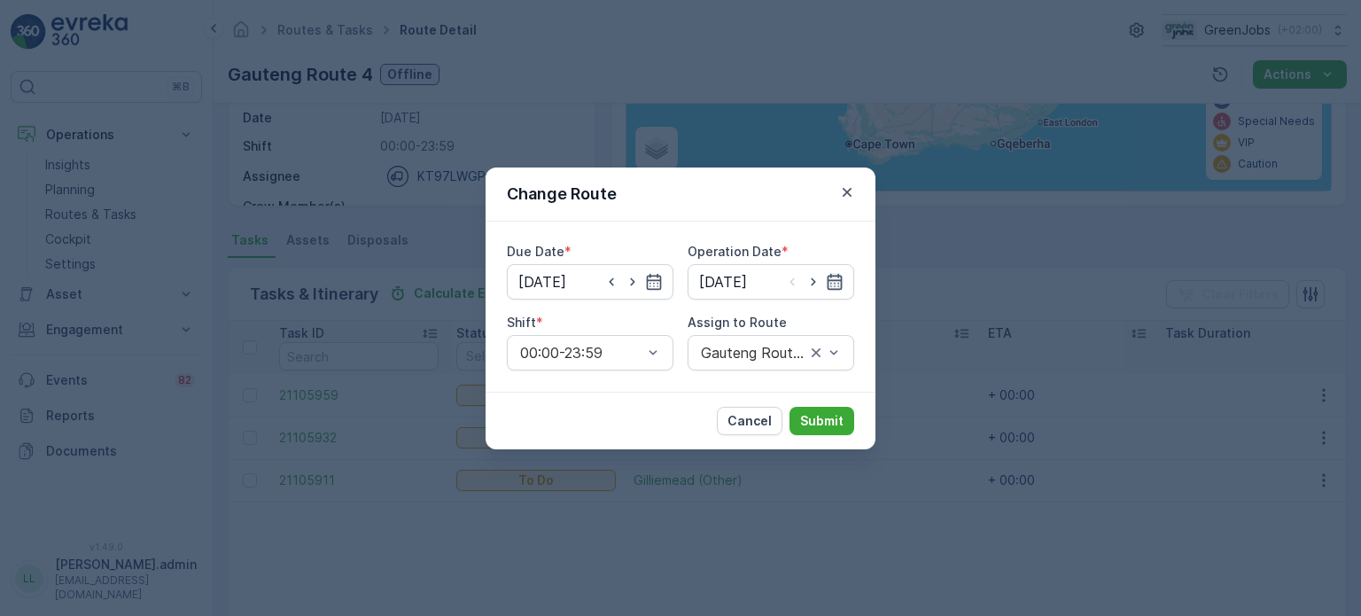
click at [839, 279] on icon "button" at bounding box center [835, 281] width 15 height 16
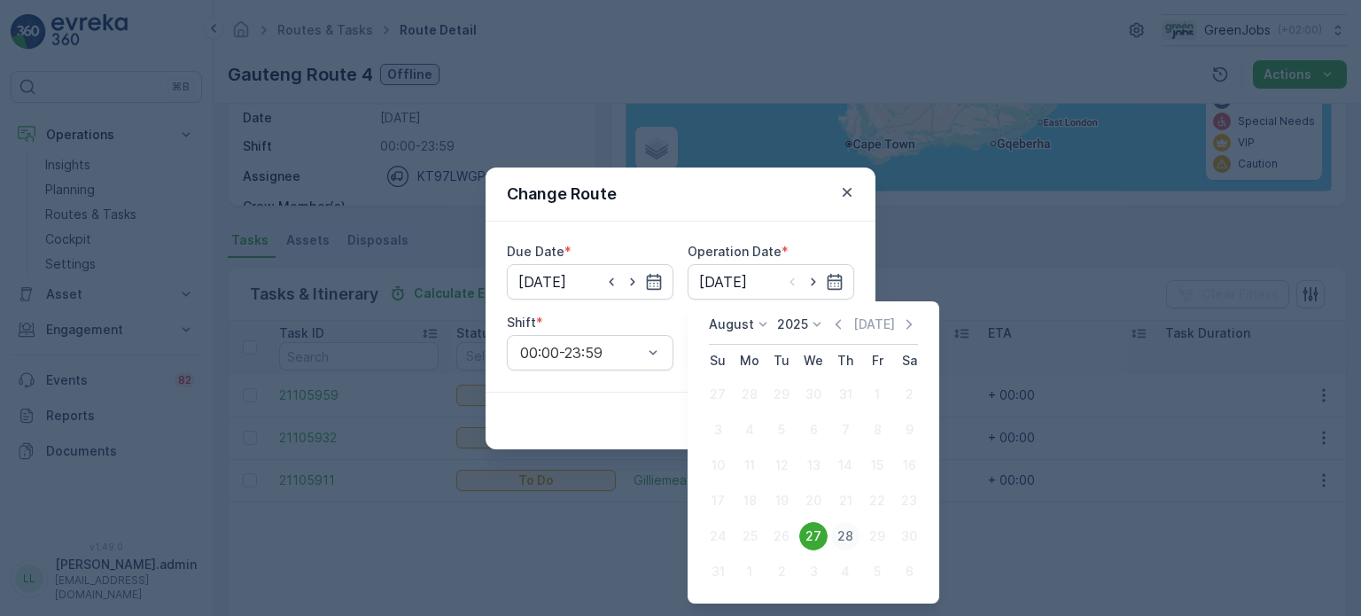
click at [841, 530] on div "28" at bounding box center [845, 536] width 28 height 28
type input "[DATE]"
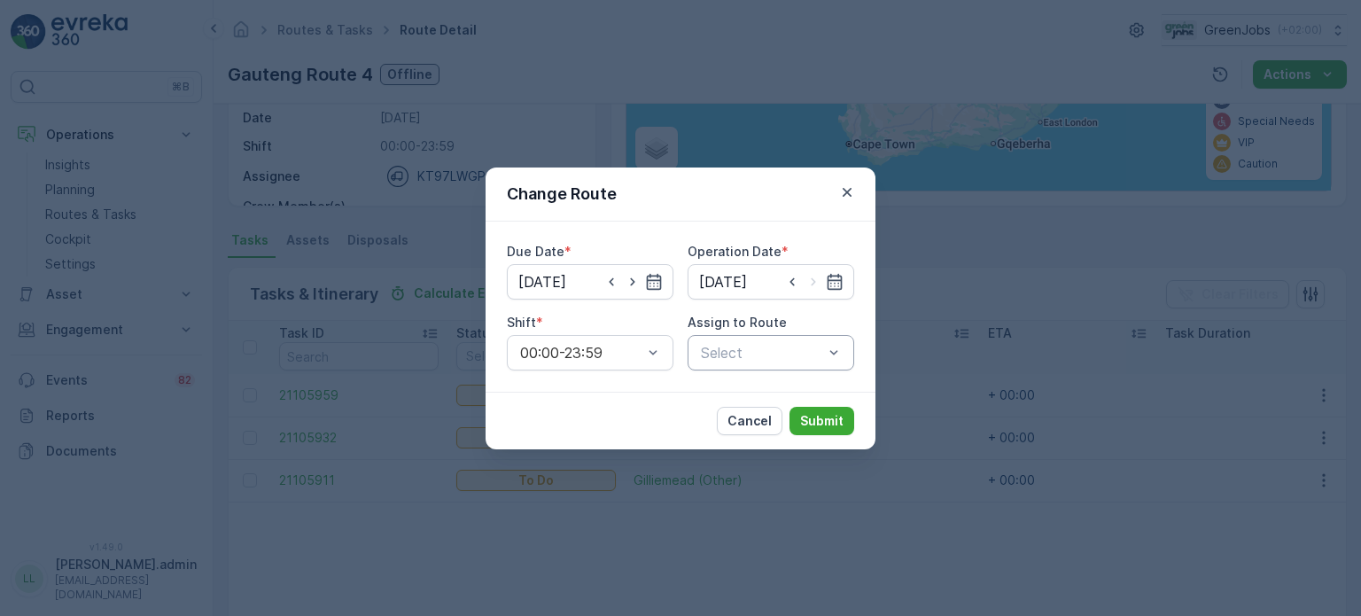
click at [804, 349] on div at bounding box center [762, 353] width 126 height 16
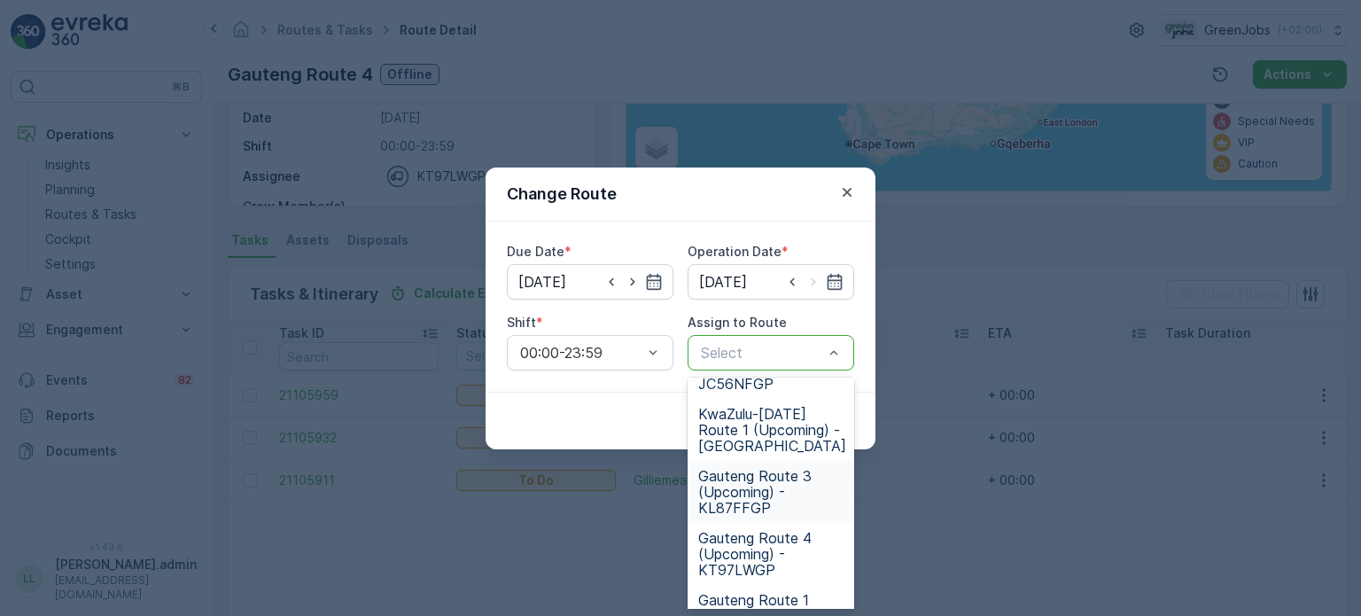
scroll to position [395, 0]
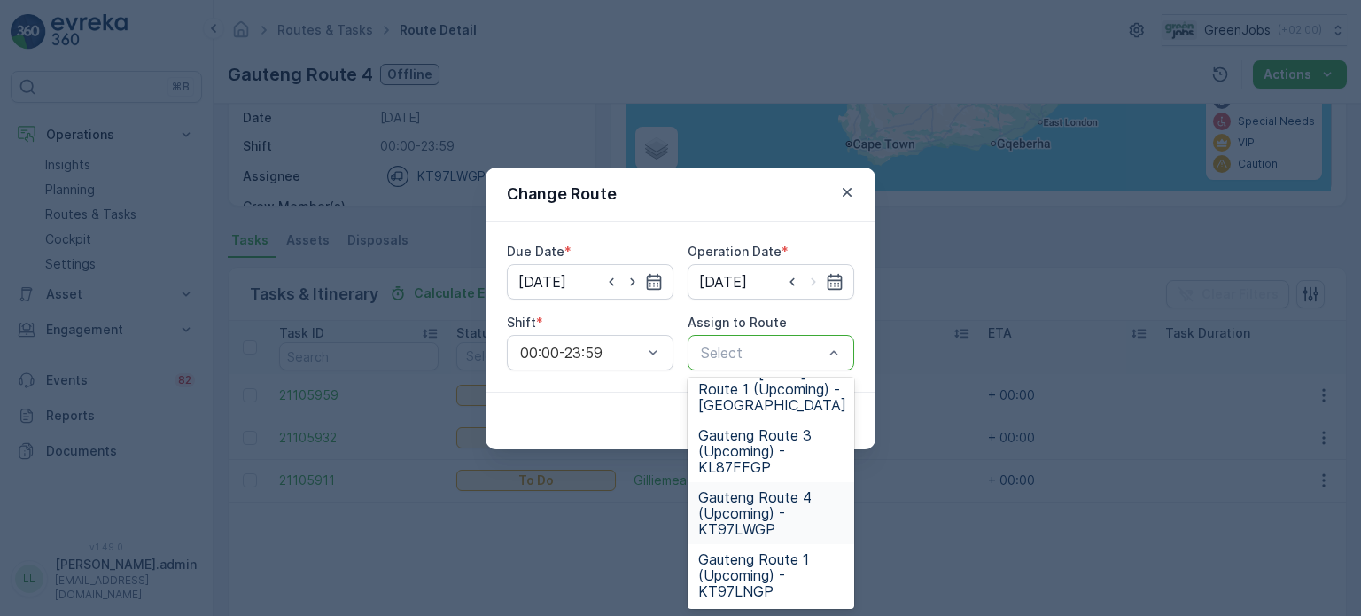
click at [734, 511] on span "Gauteng Route 4 (Upcoming) - KT97LWGP" at bounding box center [770, 513] width 145 height 48
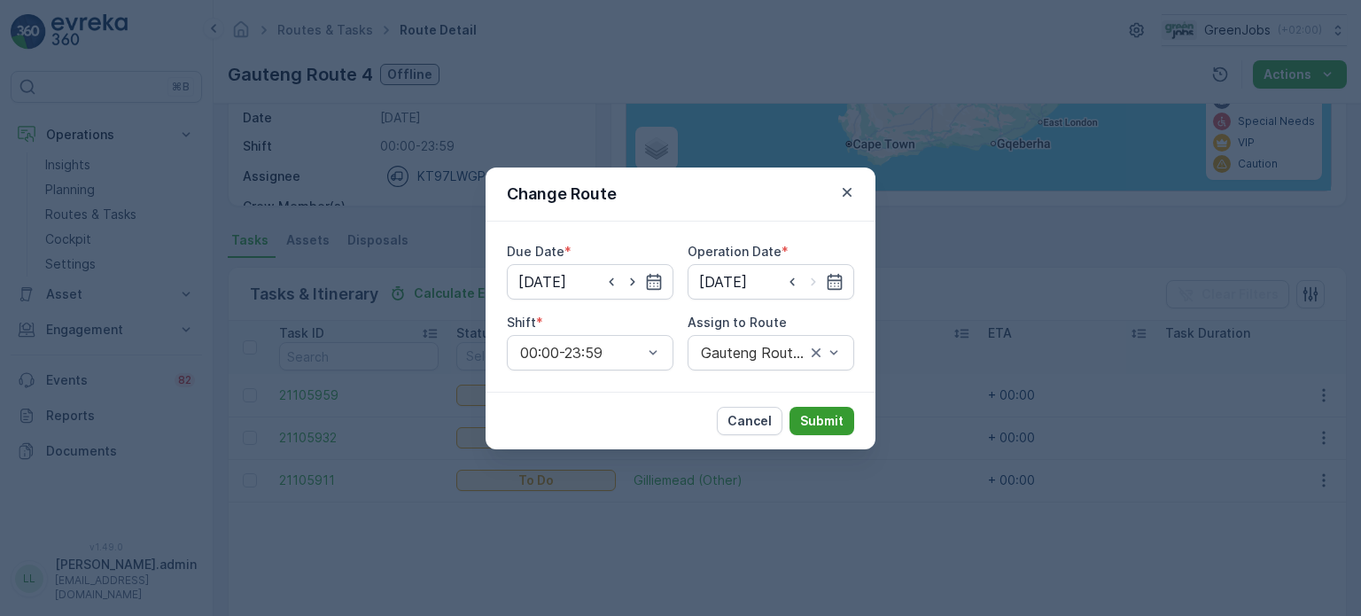
click at [833, 413] on p "Submit" at bounding box center [821, 421] width 43 height 18
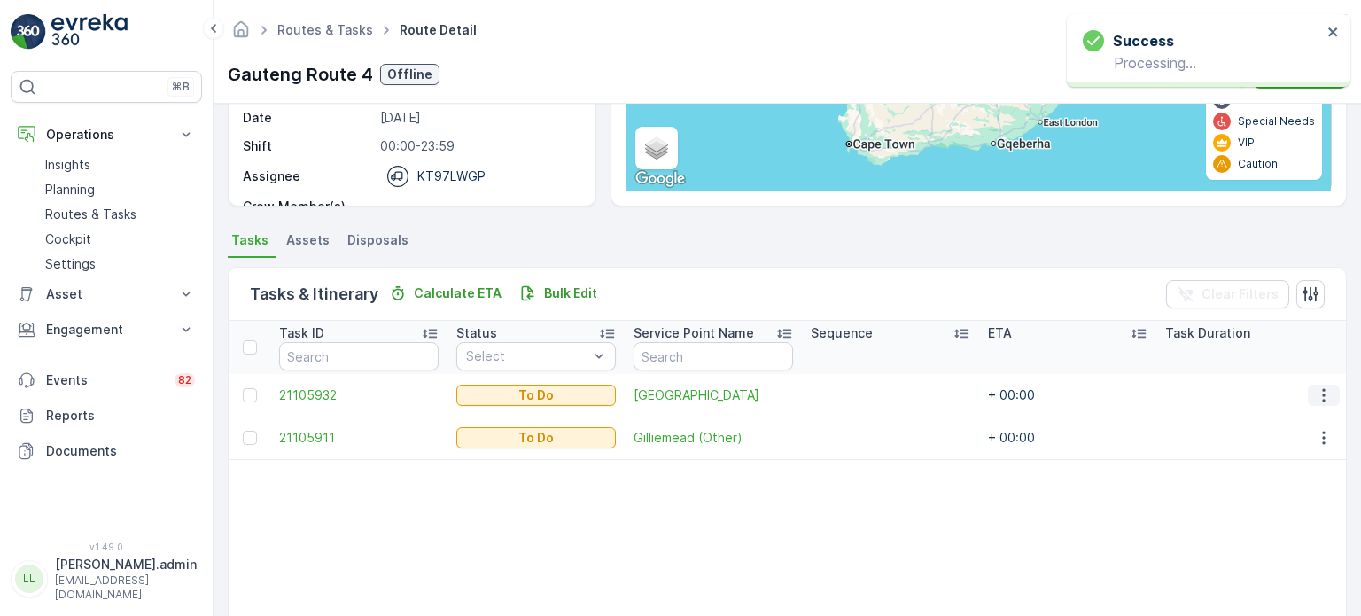
click at [1319, 393] on icon "button" at bounding box center [1324, 395] width 18 height 18
click at [1269, 471] on span "Change Route" at bounding box center [1279, 470] width 86 height 18
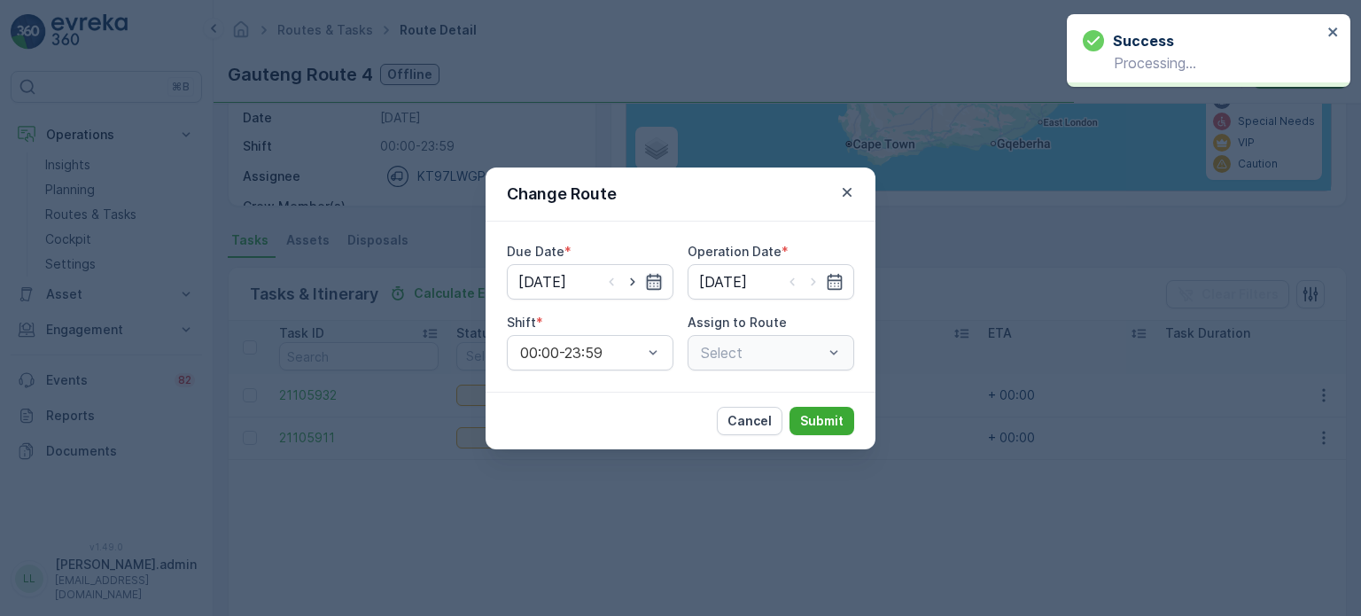
type input "[DATE]"
click at [657, 279] on icon "button" at bounding box center [654, 282] width 18 height 18
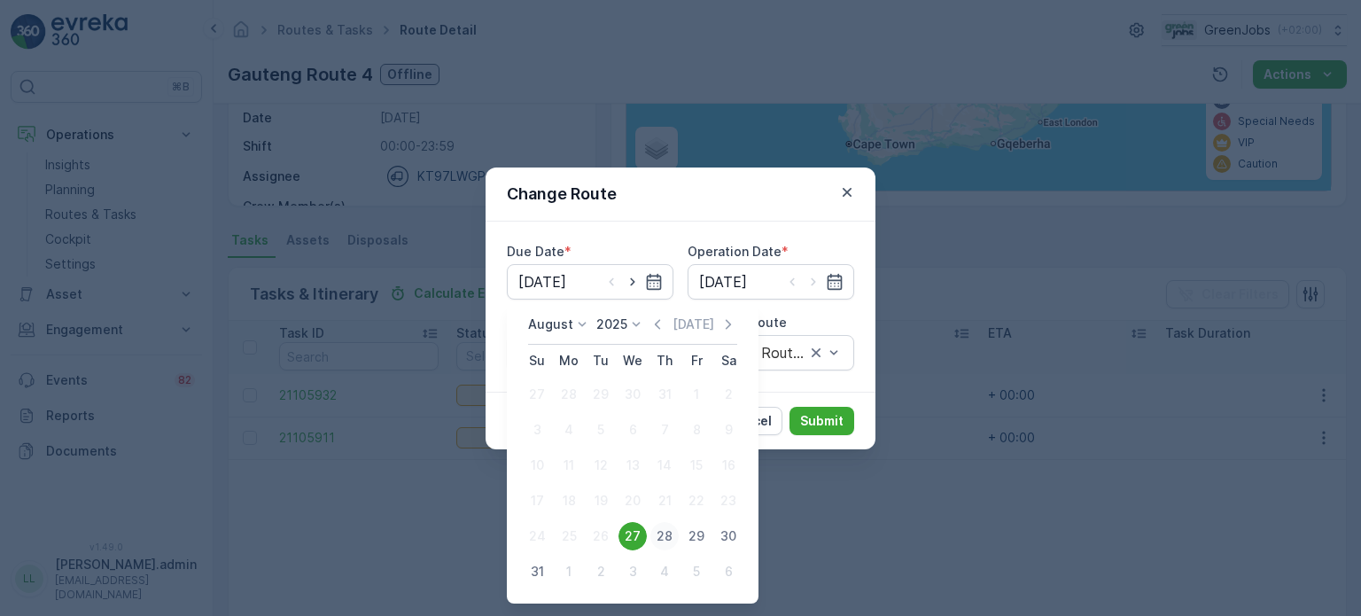
click at [669, 536] on div "28" at bounding box center [665, 536] width 28 height 28
type input "[DATE]"
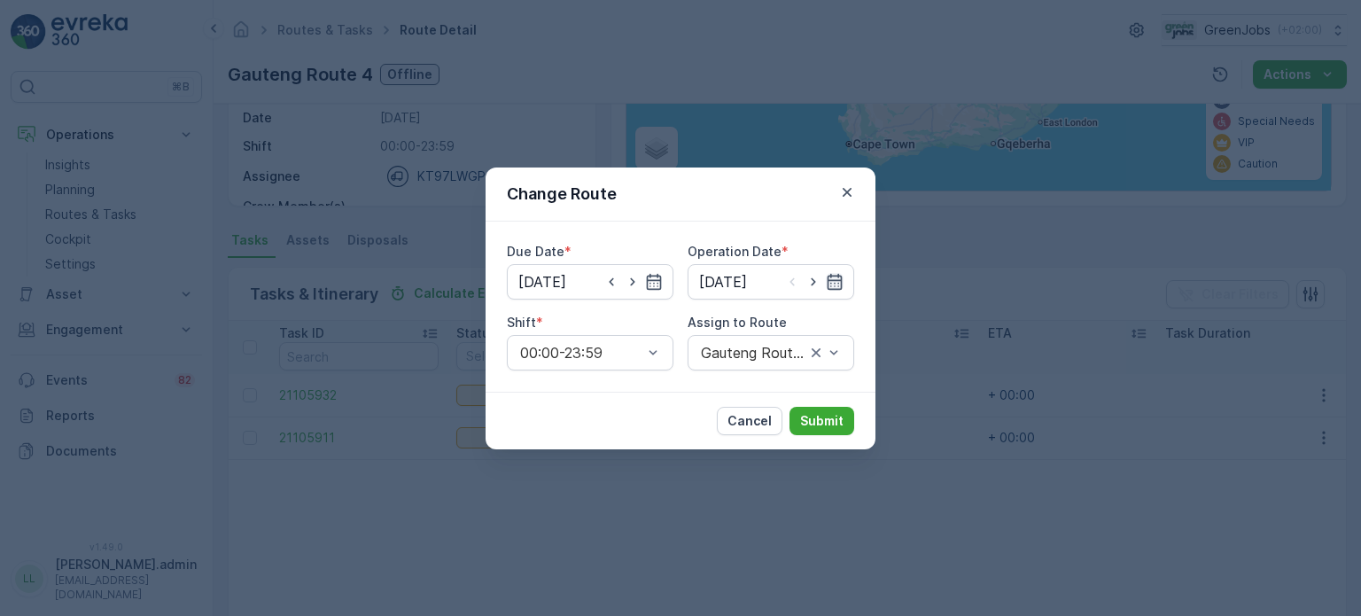
click at [833, 282] on icon "button" at bounding box center [835, 282] width 18 height 18
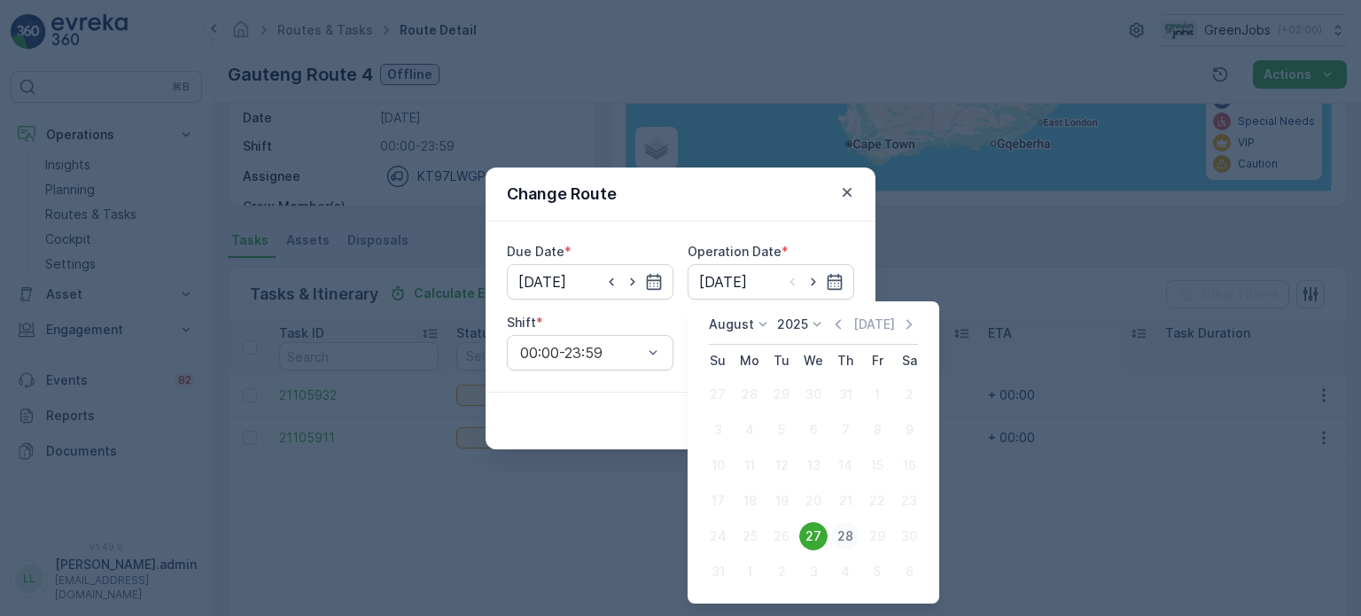
click at [847, 534] on div "28" at bounding box center [845, 536] width 28 height 28
type input "[DATE]"
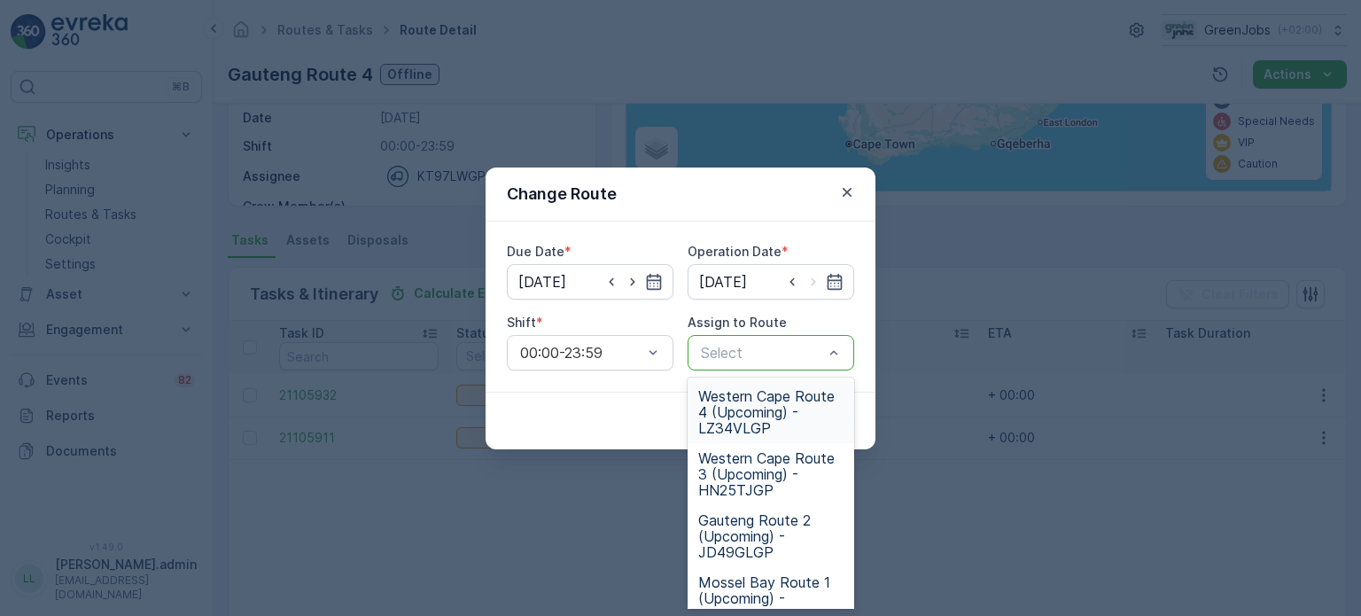
click at [824, 347] on div at bounding box center [762, 353] width 126 height 16
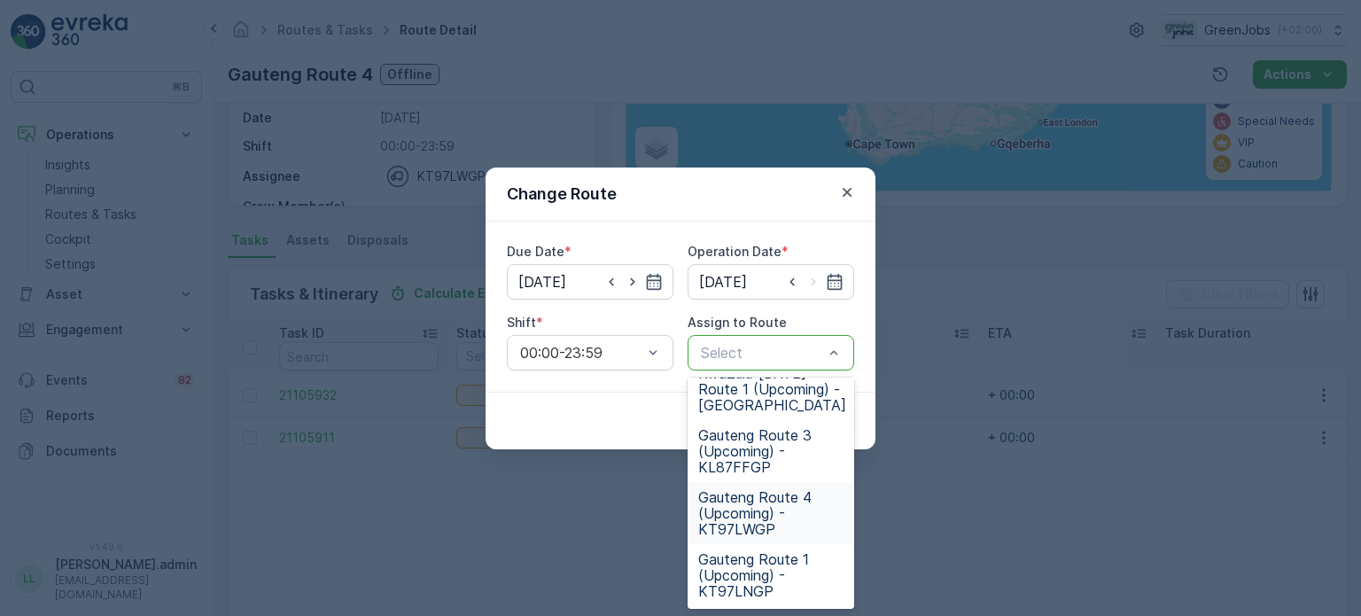
click at [748, 509] on span "Gauteng Route 4 (Upcoming) - KT97LWGP" at bounding box center [770, 513] width 145 height 48
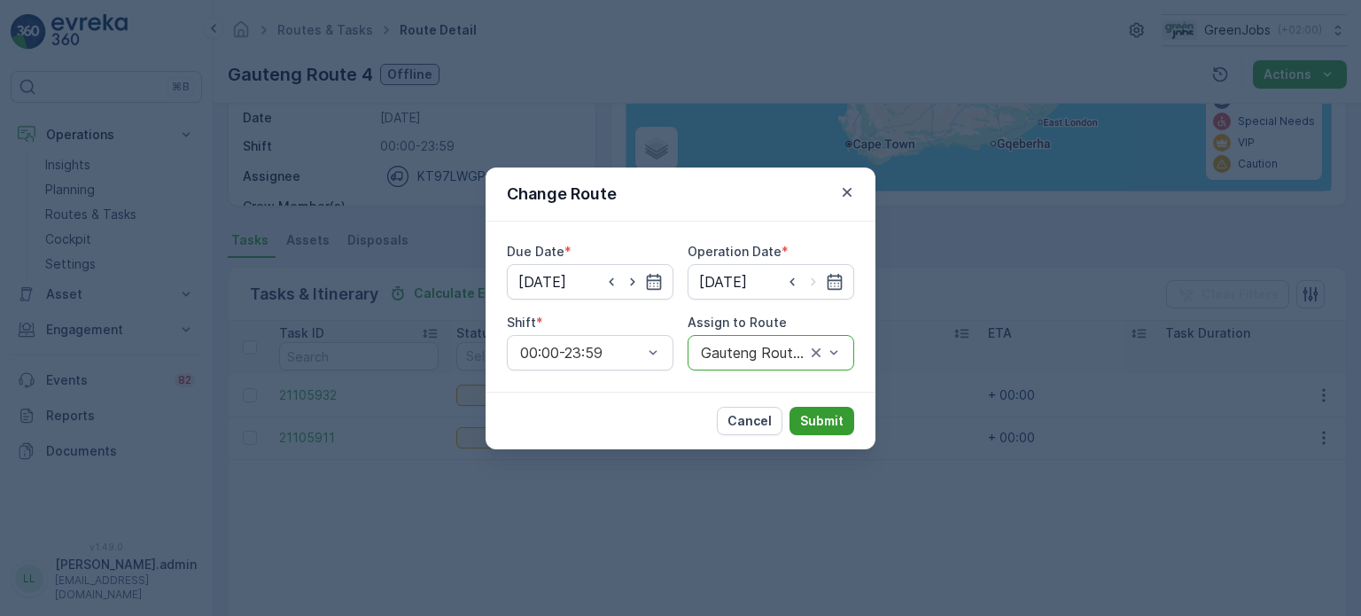
click at [813, 421] on p "Submit" at bounding box center [821, 421] width 43 height 18
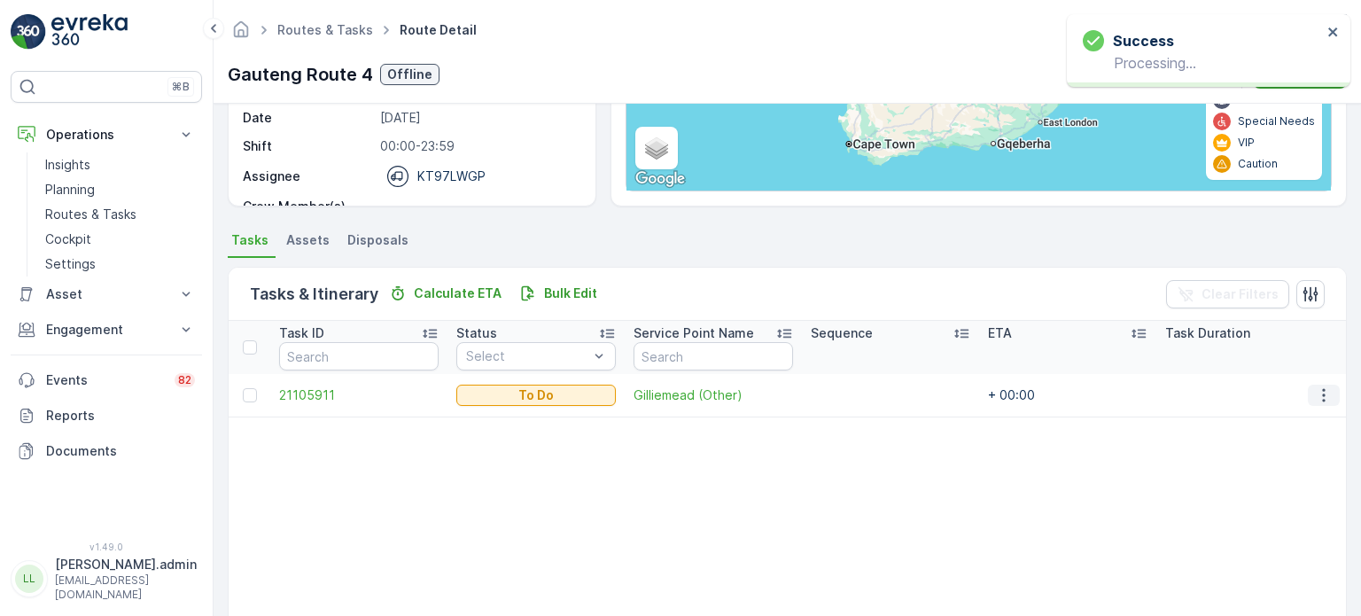
click at [1322, 389] on icon "button" at bounding box center [1323, 394] width 3 height 13
click at [1283, 472] on span "Change Route" at bounding box center [1279, 470] width 86 height 18
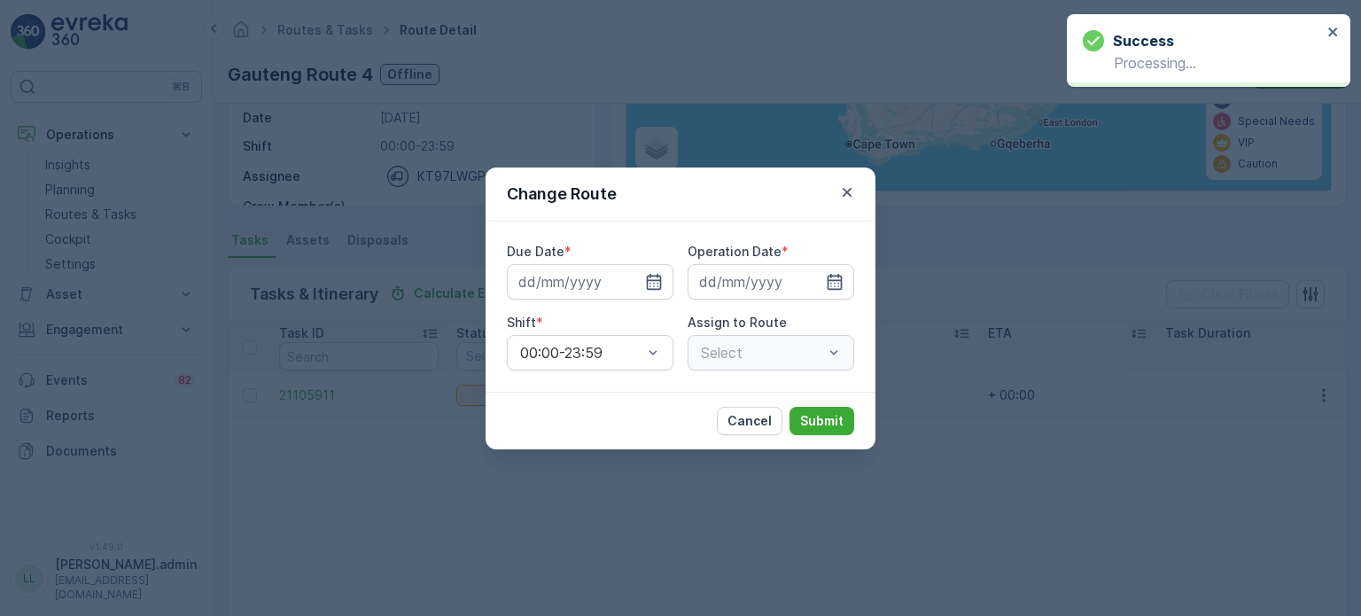
type input "[DATE]"
click at [656, 282] on icon "button" at bounding box center [654, 282] width 18 height 18
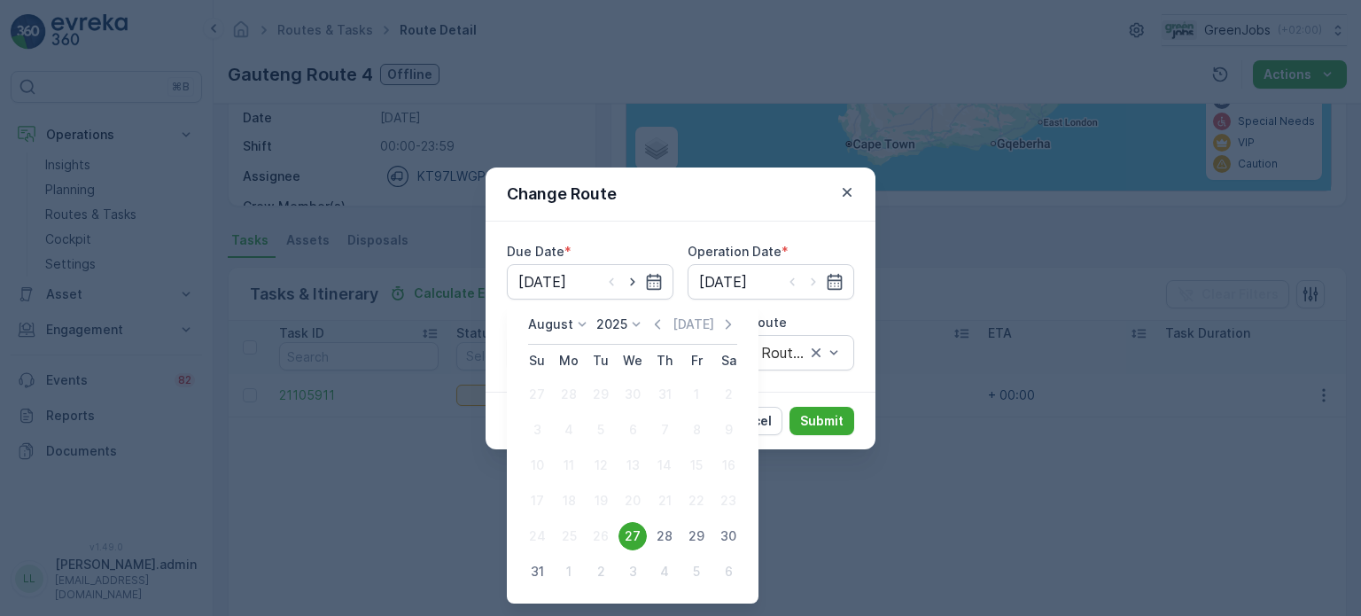
click at [662, 531] on div "28" at bounding box center [665, 536] width 28 height 28
type input "[DATE]"
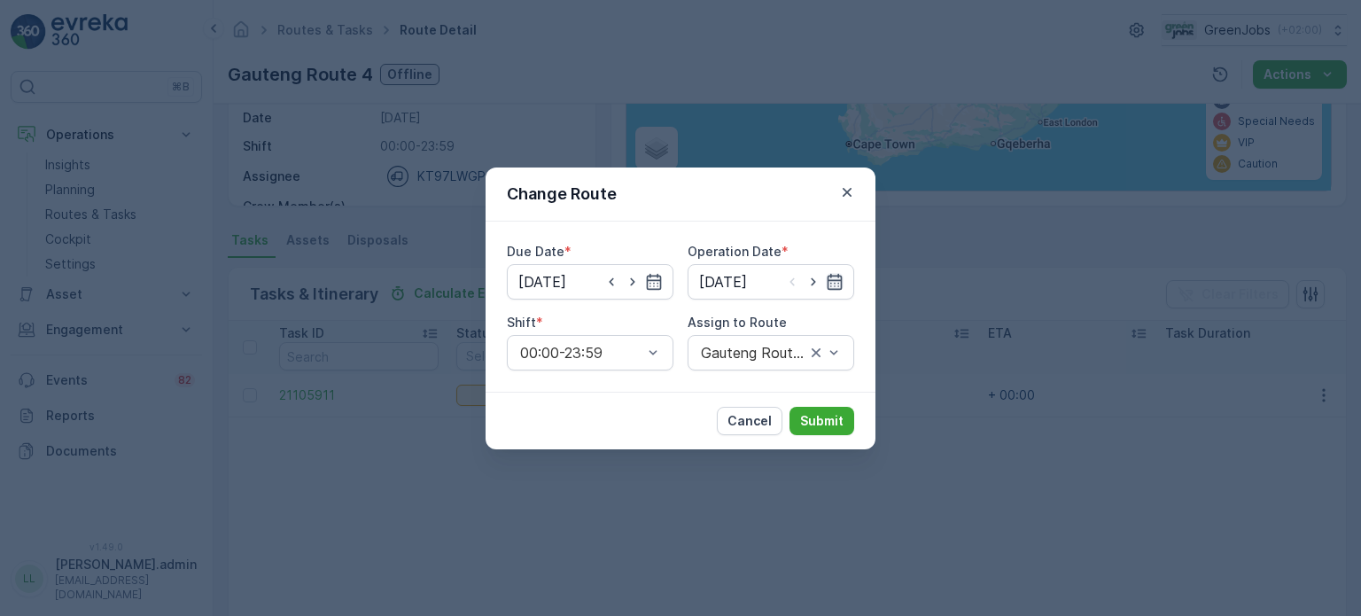
click at [831, 276] on icon "button" at bounding box center [835, 281] width 15 height 16
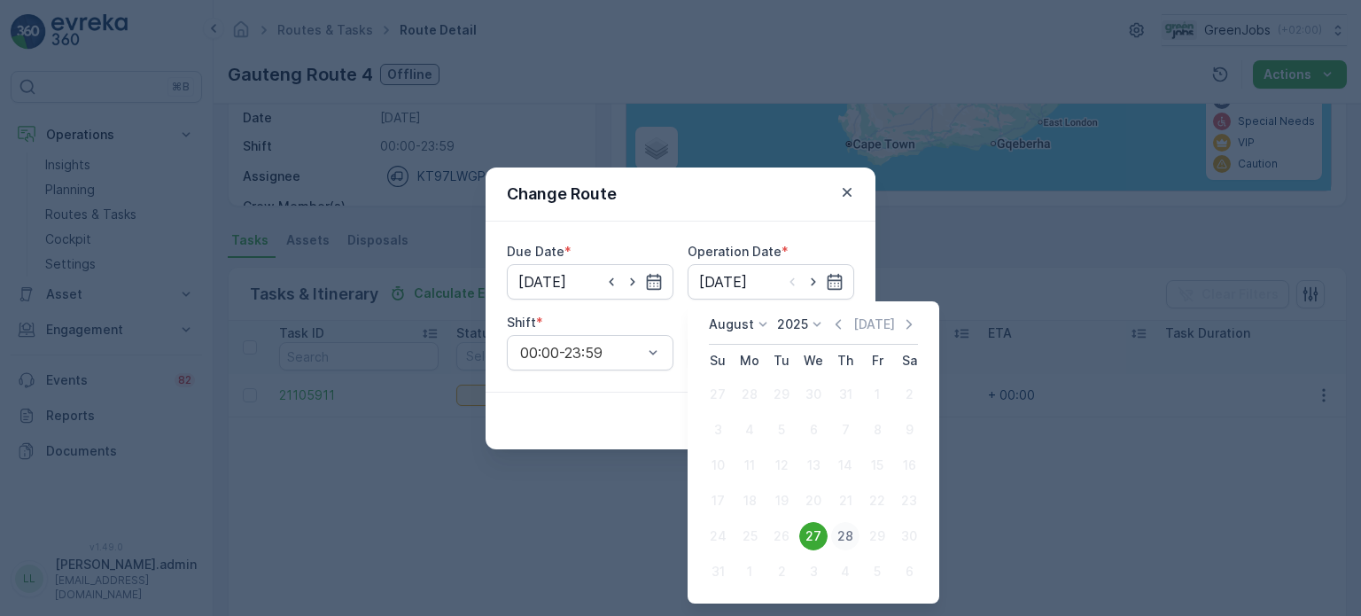
click at [851, 535] on div "28" at bounding box center [845, 536] width 28 height 28
type input "[DATE]"
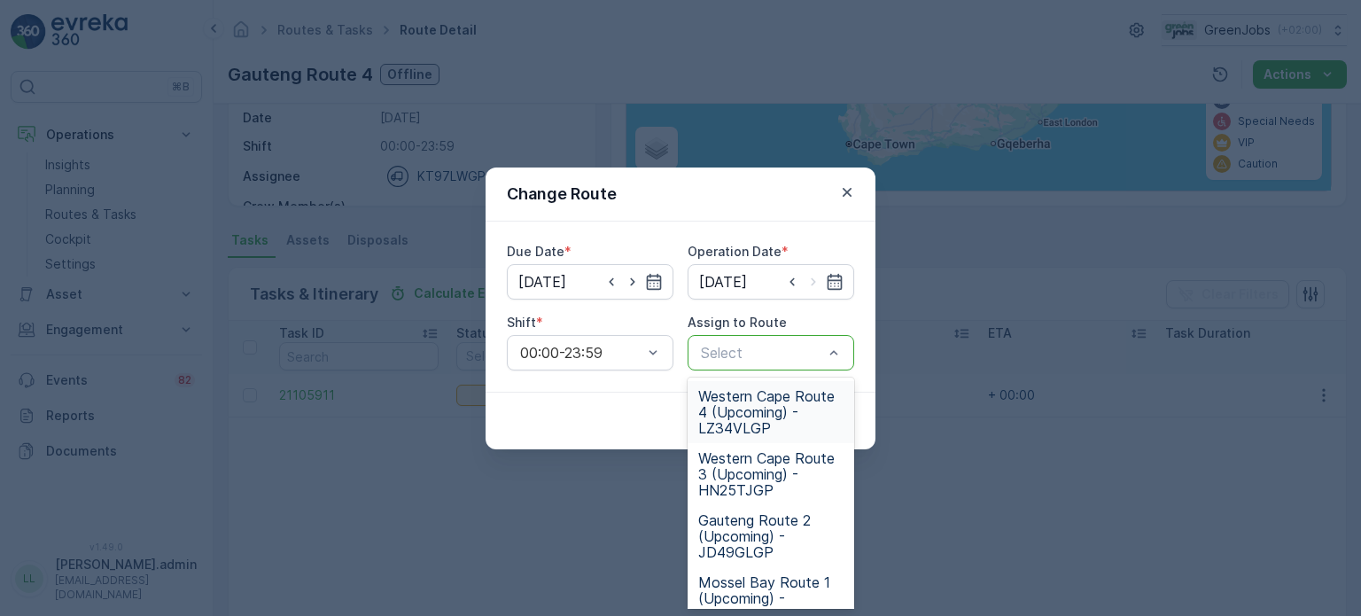
click at [785, 354] on div at bounding box center [762, 353] width 126 height 16
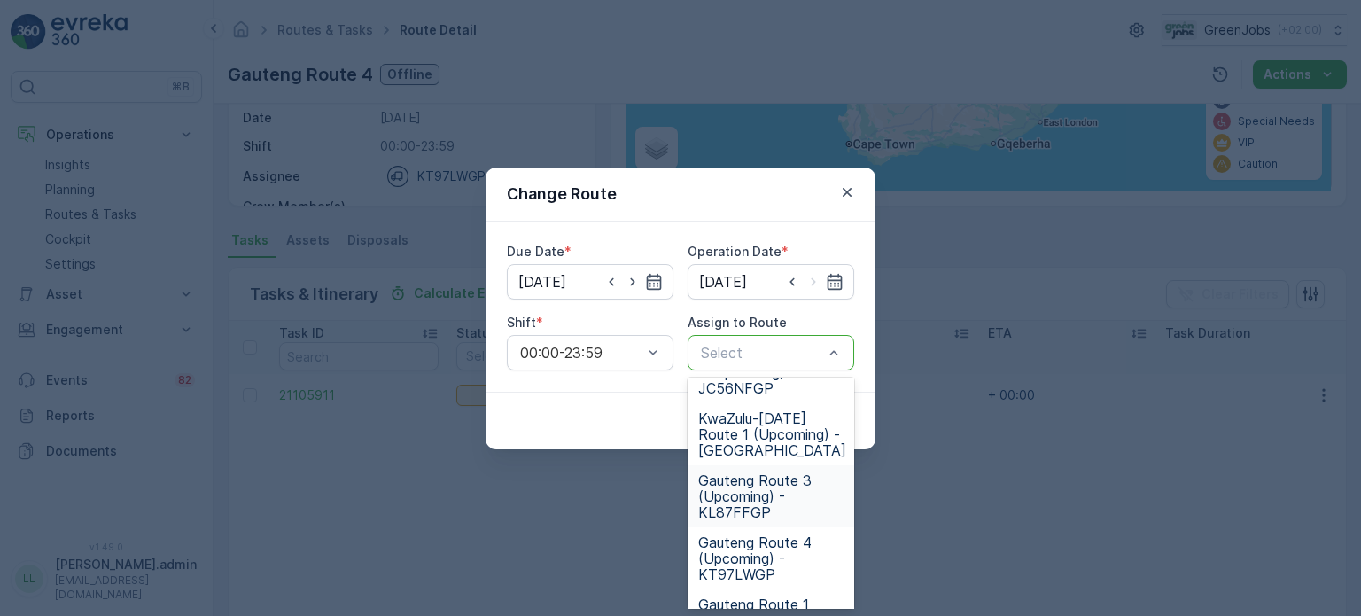
scroll to position [355, 0]
click at [749, 540] on span "Gauteng Route 4 (Upcoming) - KT97LWGP" at bounding box center [770, 554] width 145 height 48
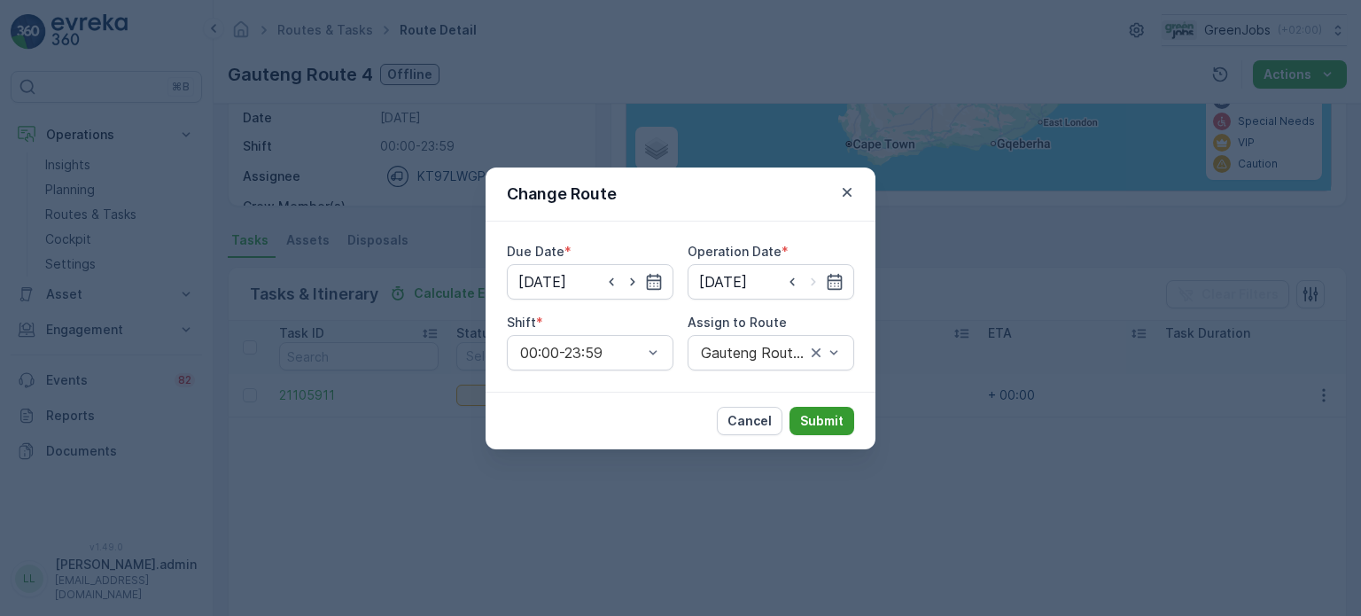
click at [819, 417] on p "Submit" at bounding box center [821, 421] width 43 height 18
